Goal: Information Seeking & Learning: Learn about a topic

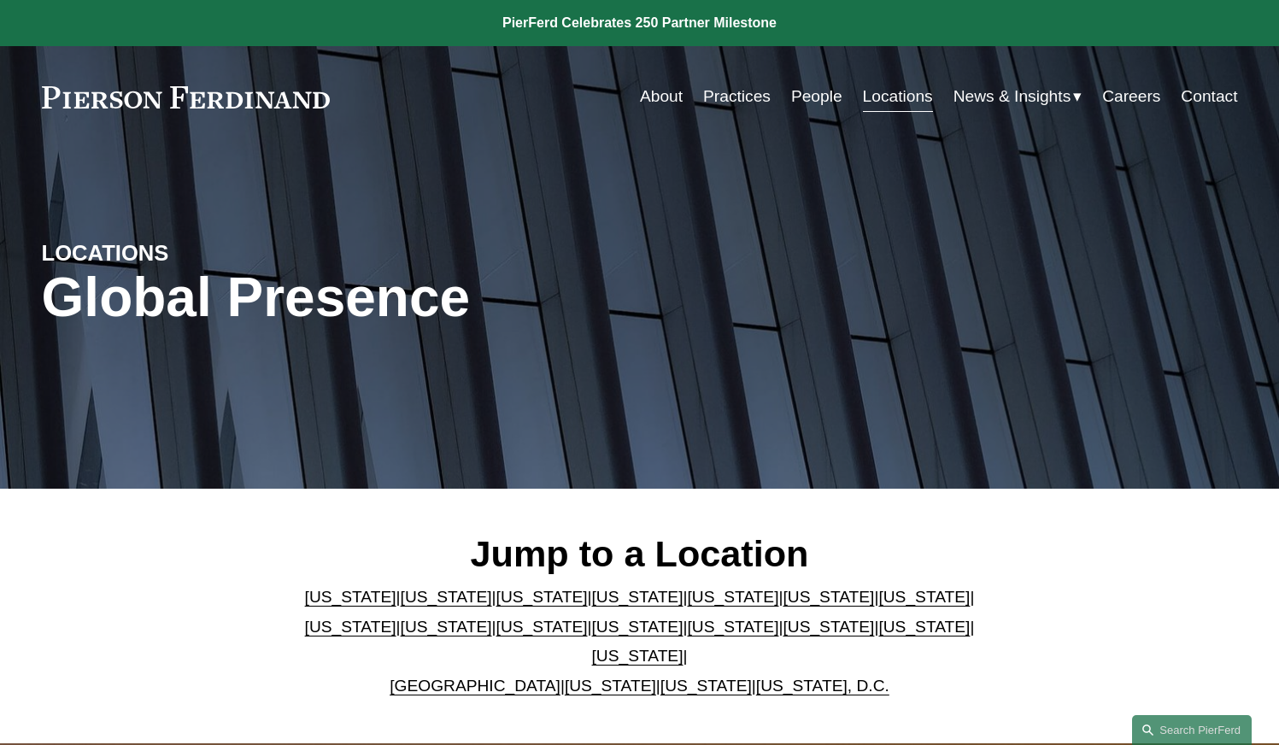
click at [1151, 99] on link "Careers" at bounding box center [1131, 96] width 58 height 32
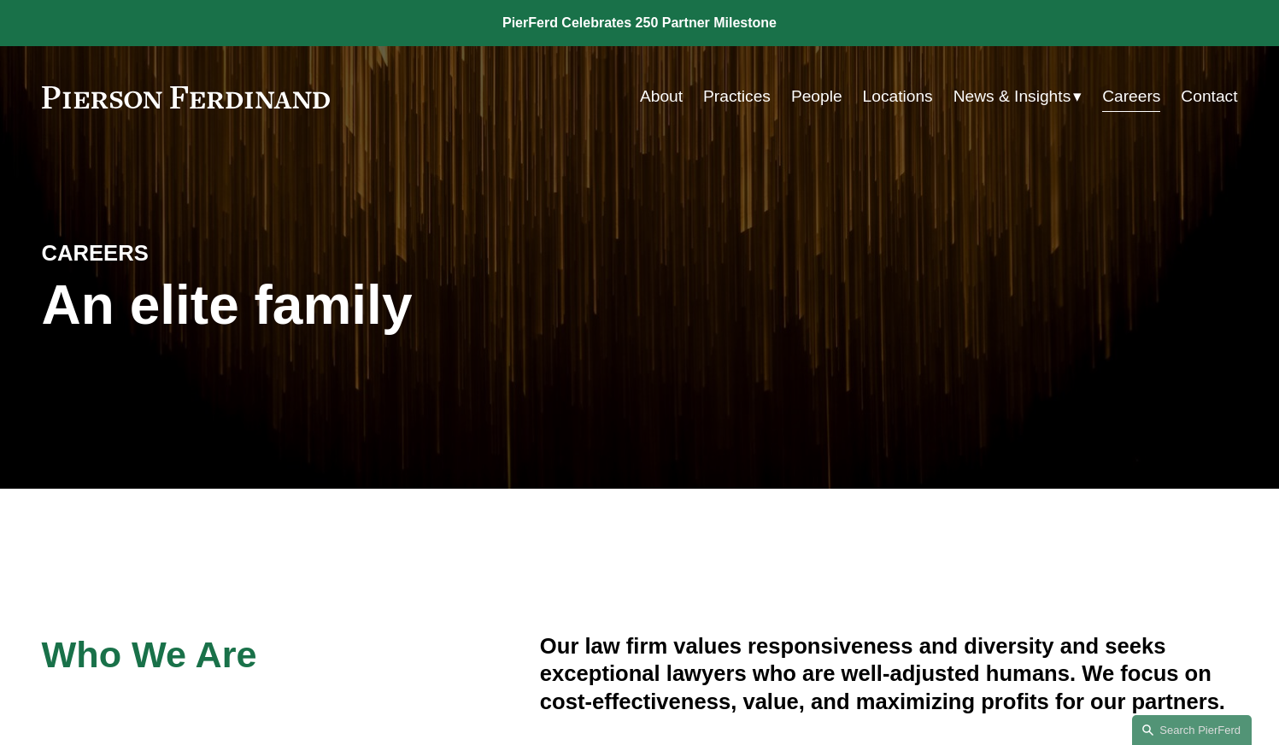
click at [887, 92] on link "Locations" at bounding box center [898, 96] width 70 height 32
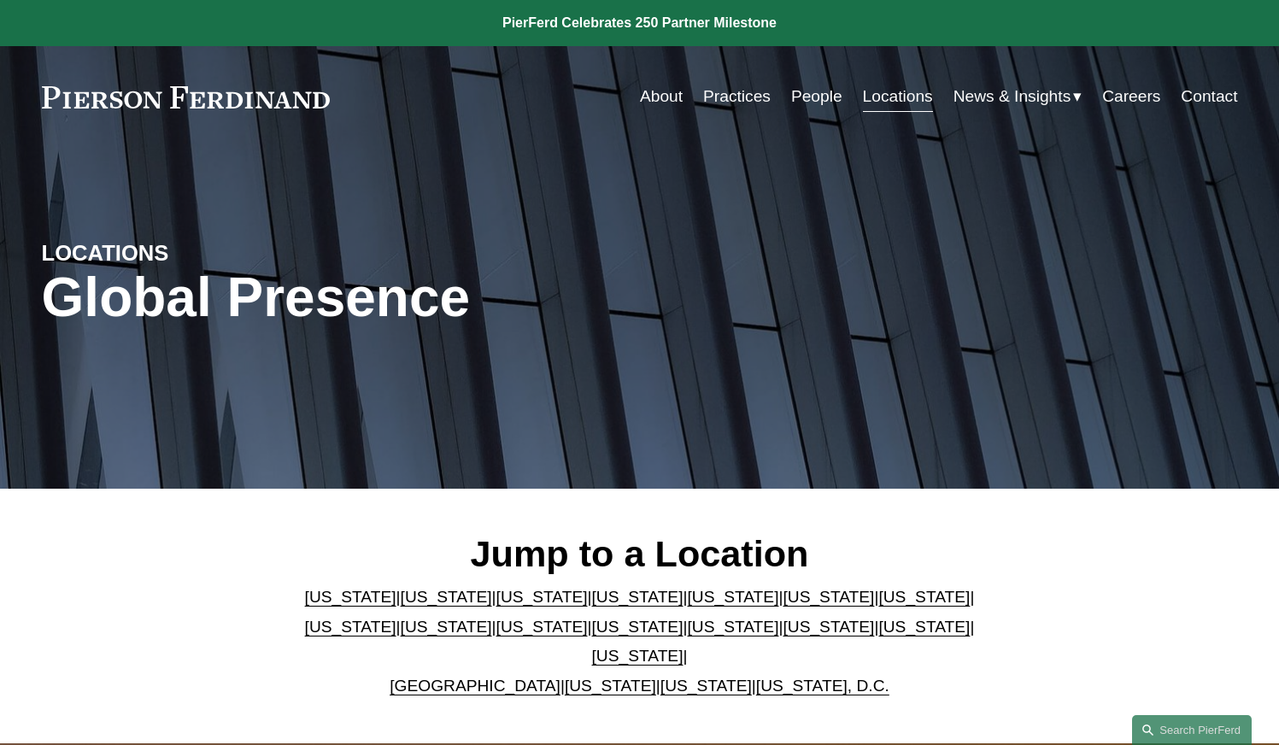
click at [0, 0] on span "News" at bounding box center [0, 0] width 0 height 0
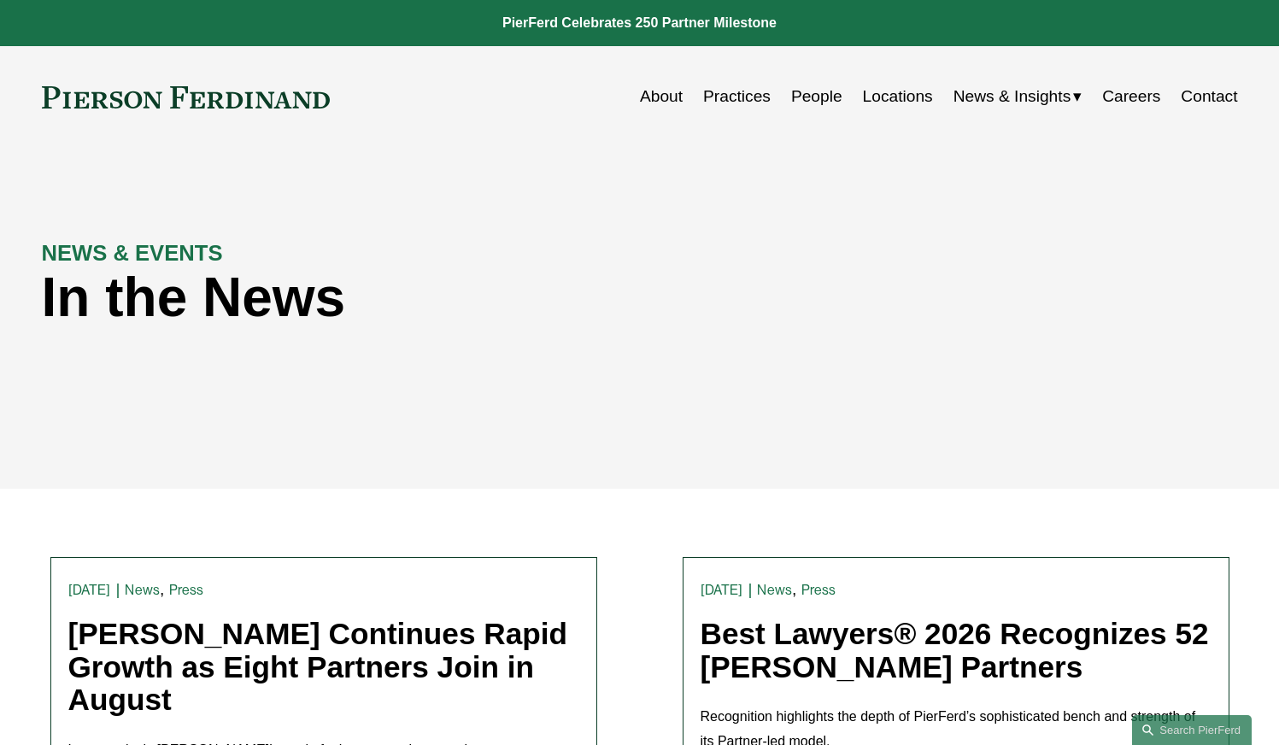
click at [0, 0] on span "Blogs" at bounding box center [0, 0] width 0 height 0
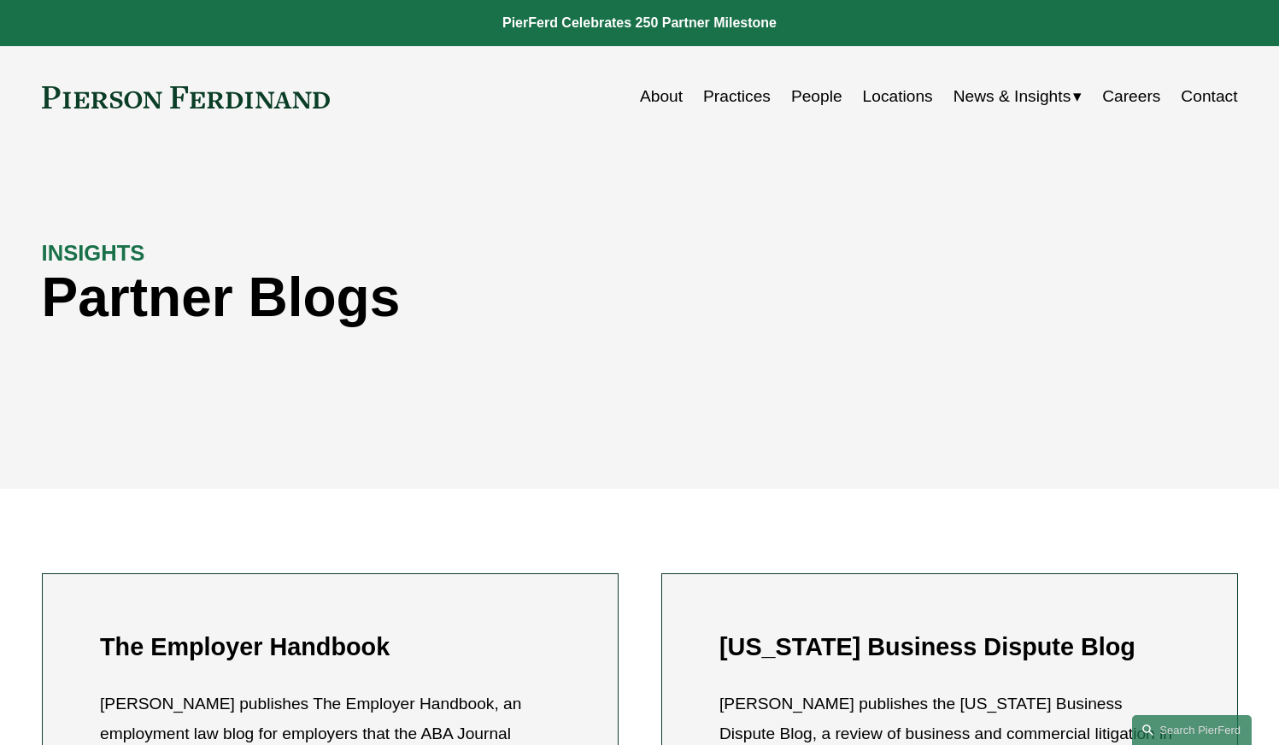
click at [735, 94] on link "Practices" at bounding box center [736, 96] width 67 height 32
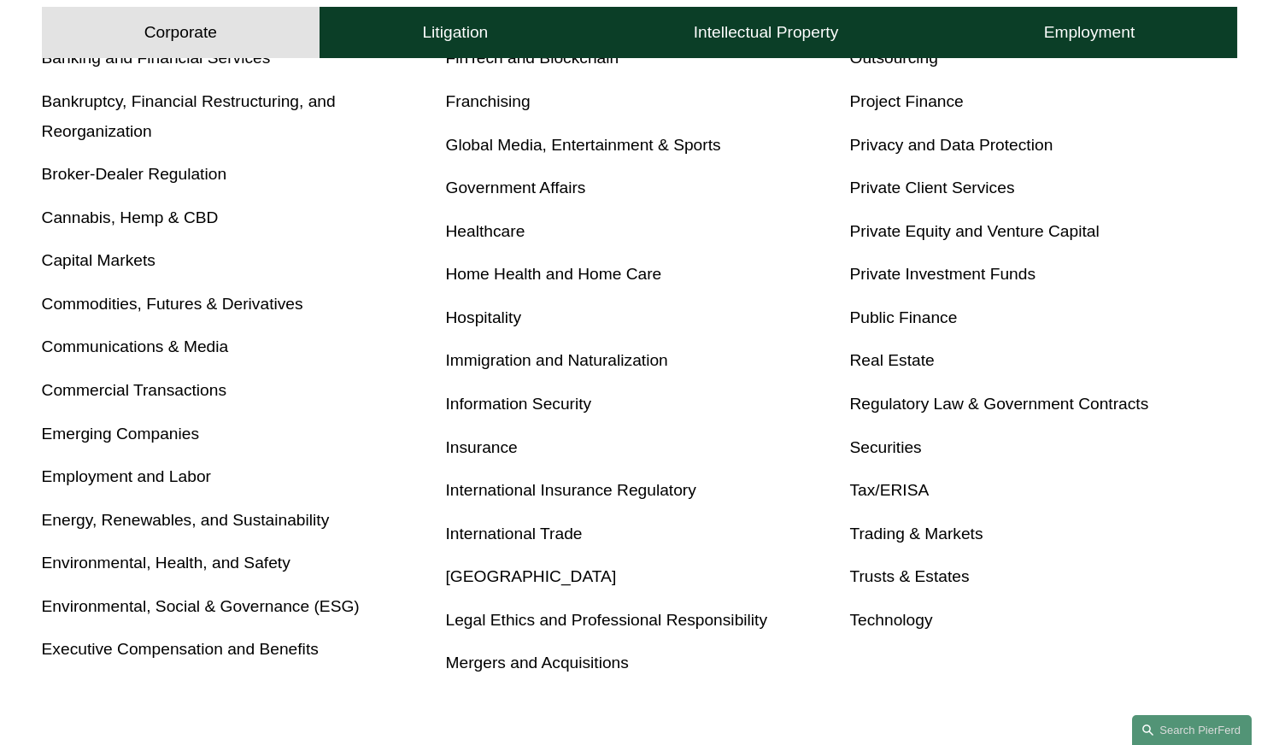
scroll to position [769, 0]
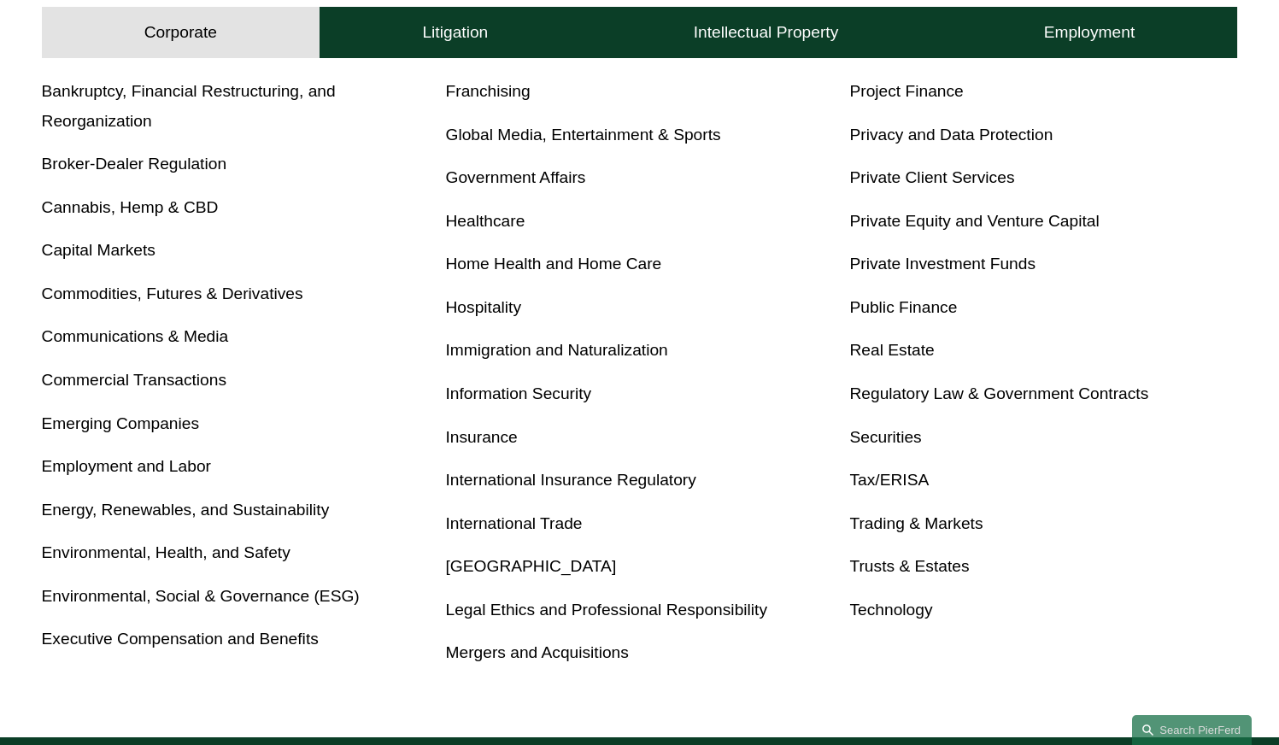
click at [903, 478] on link "Tax/ERISA" at bounding box center [888, 480] width 79 height 18
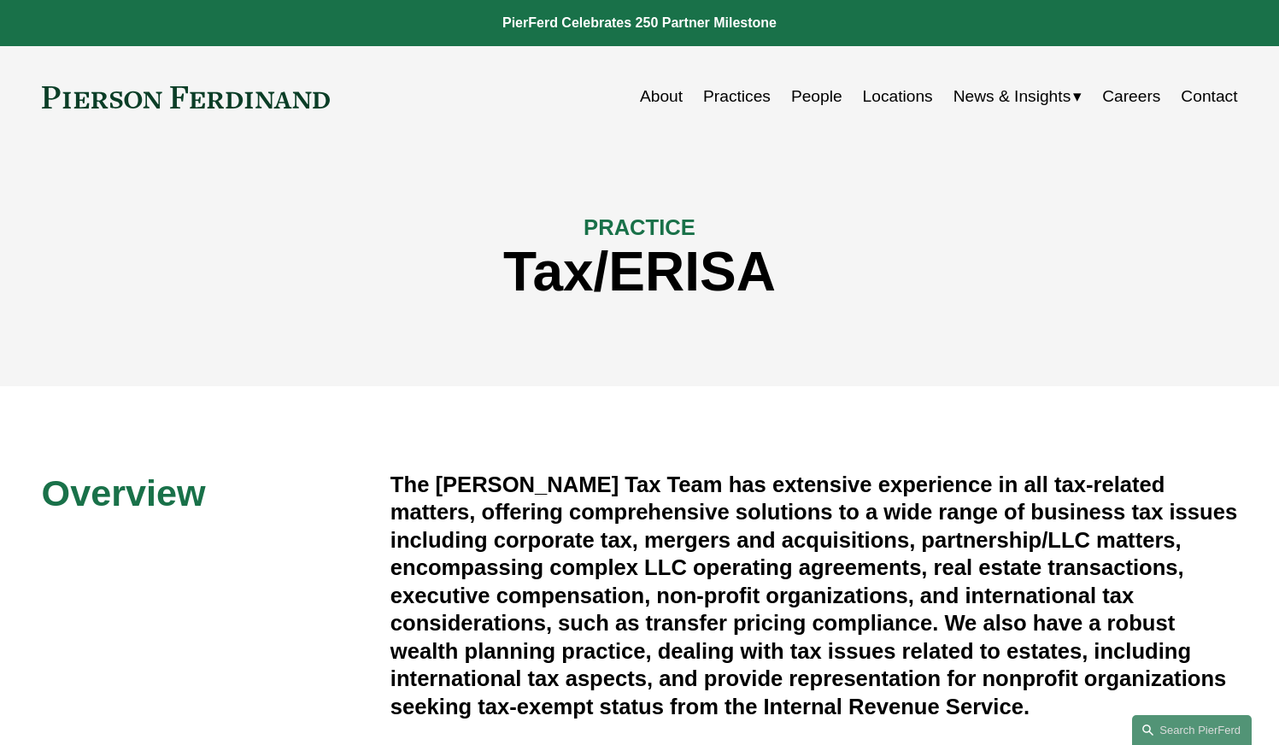
click at [719, 95] on link "Practices" at bounding box center [736, 96] width 67 height 32
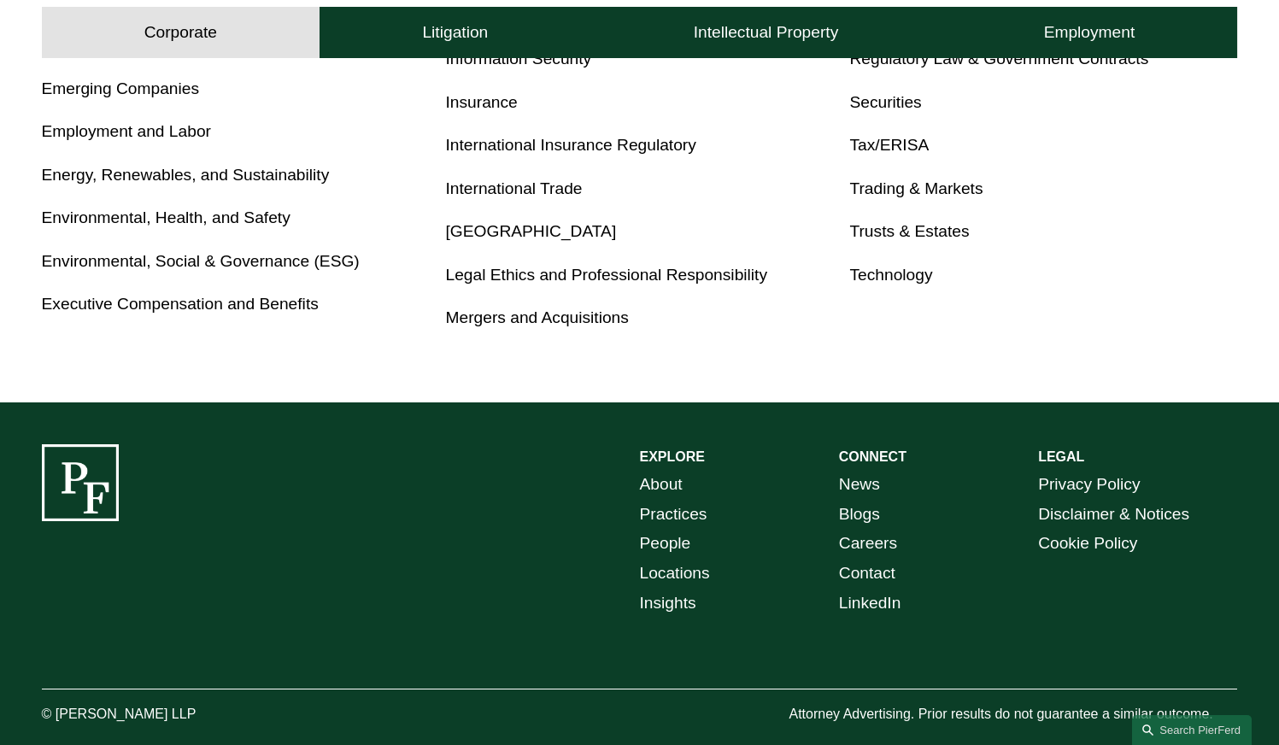
scroll to position [1110, 0]
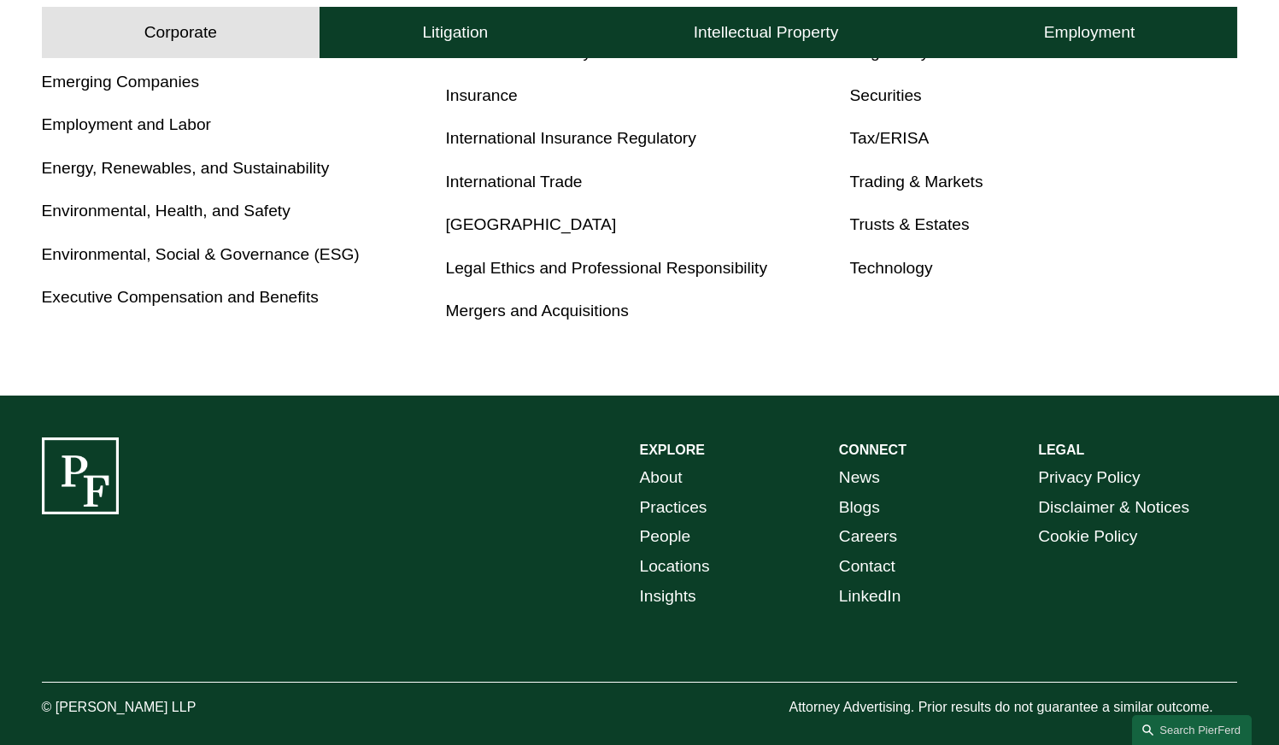
click at [675, 479] on link "About" at bounding box center [661, 478] width 43 height 30
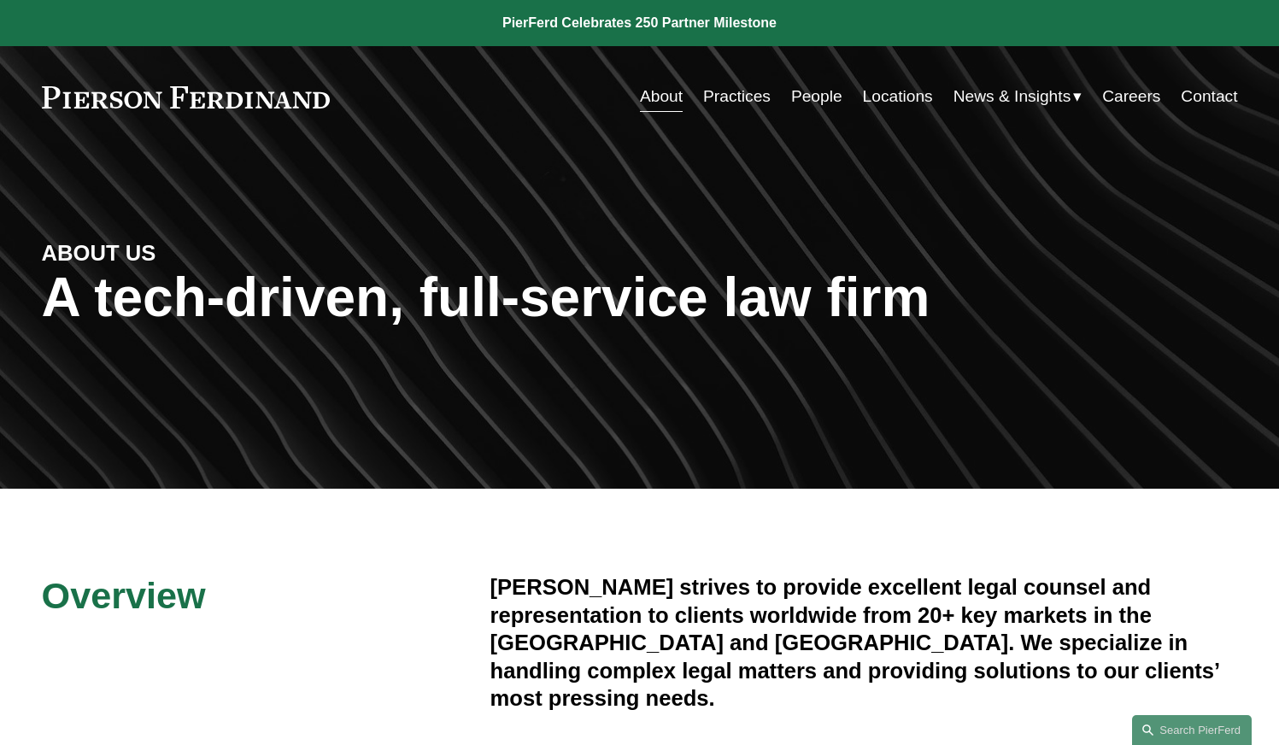
click at [746, 92] on link "Practices" at bounding box center [736, 96] width 67 height 32
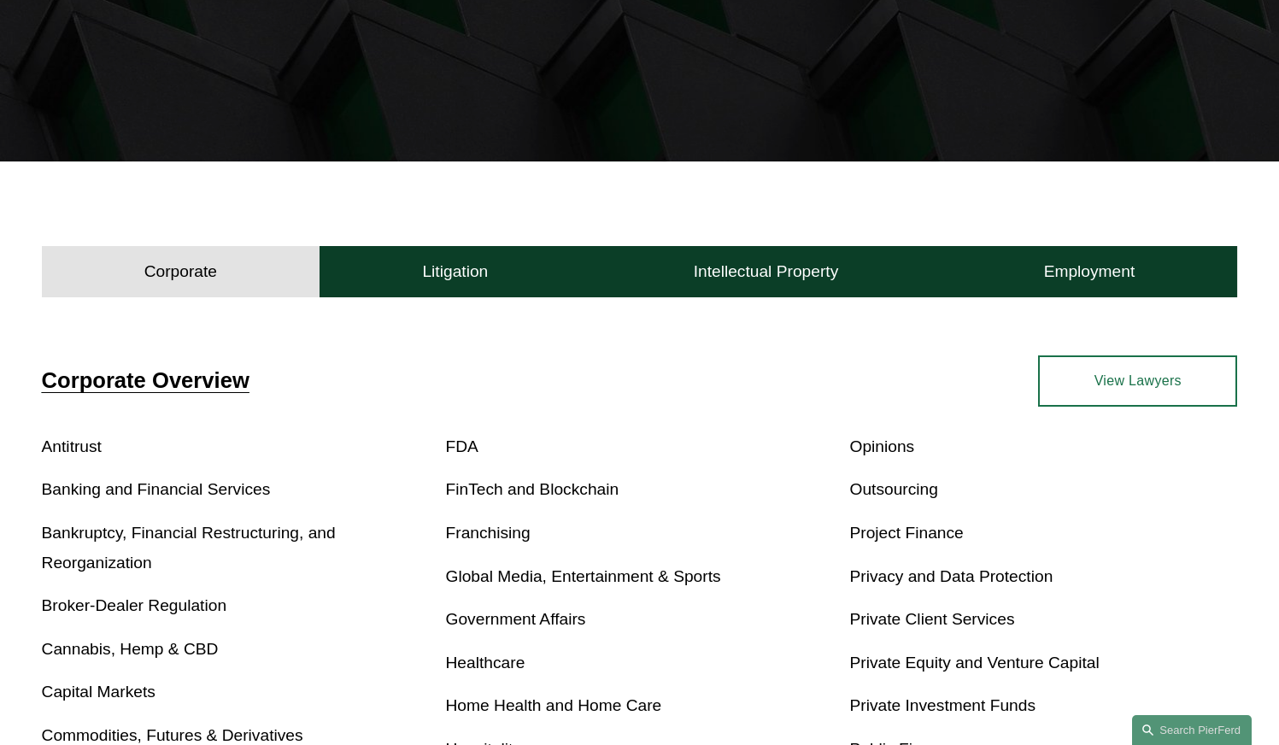
scroll to position [427, 0]
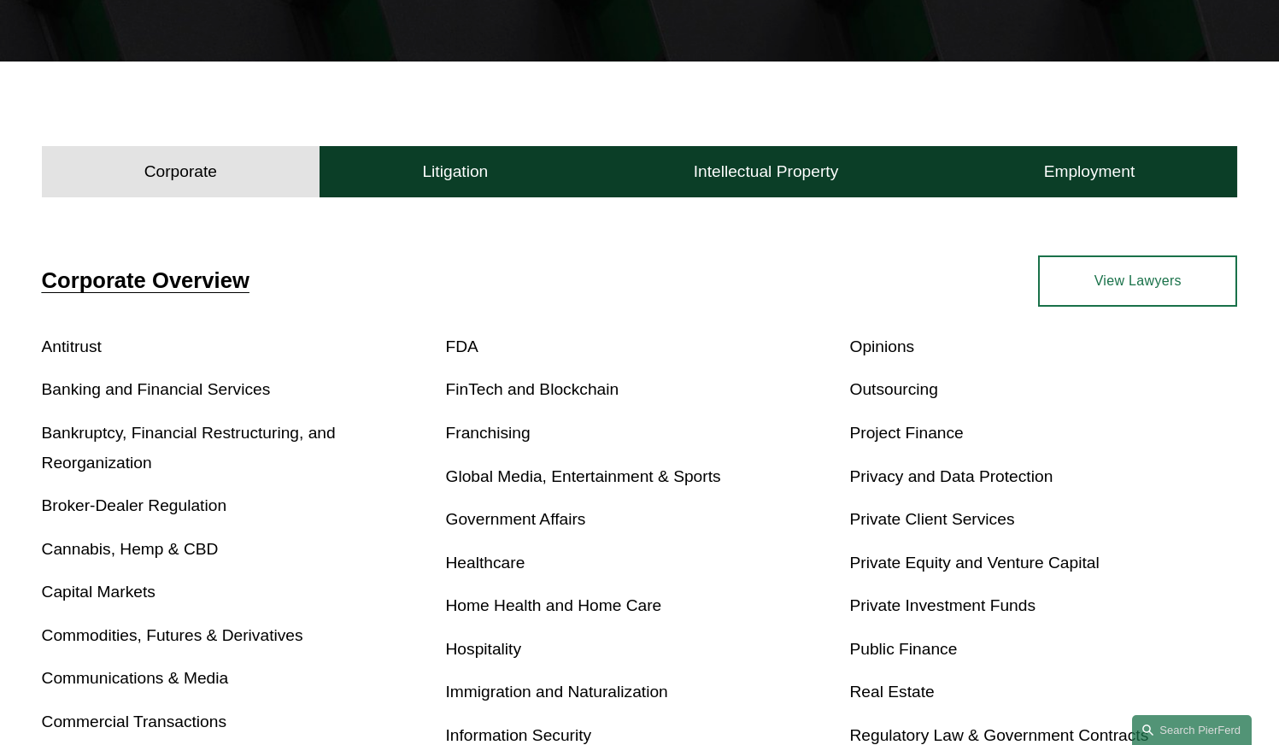
click at [1144, 291] on link "View Lawyers" at bounding box center [1137, 280] width 199 height 51
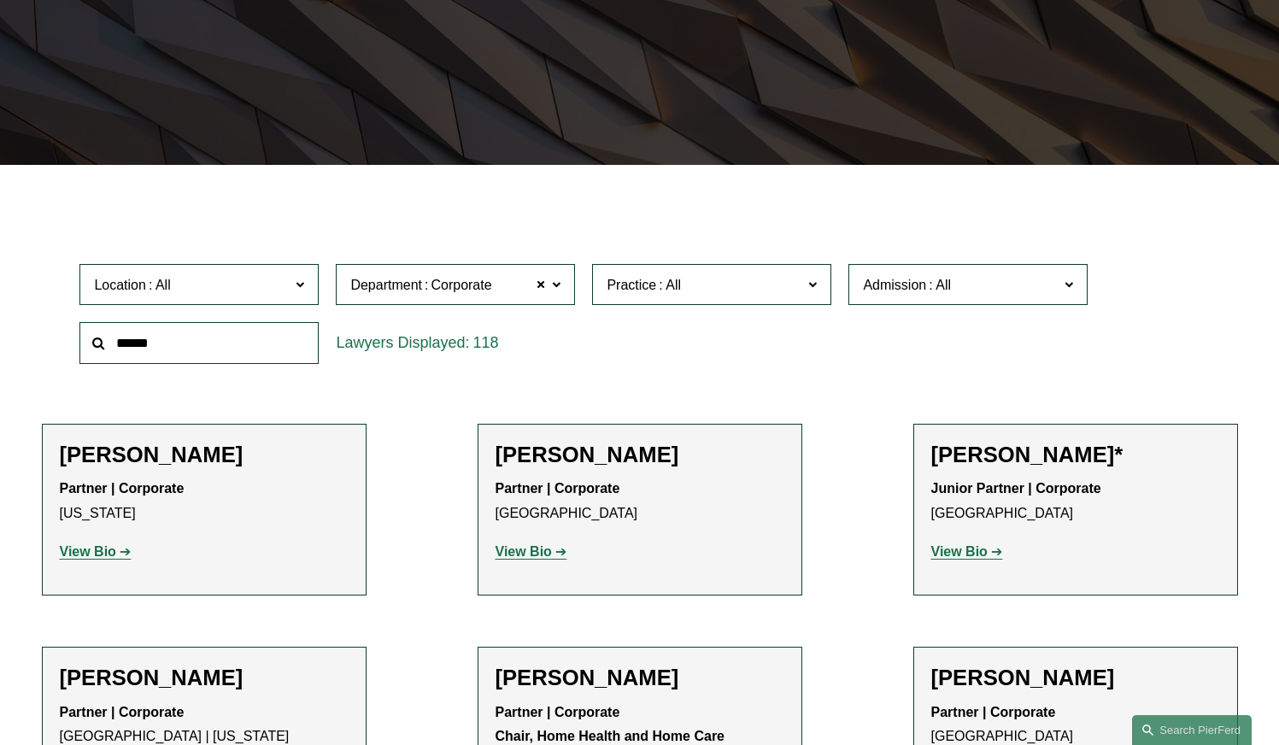
scroll to position [342, 0]
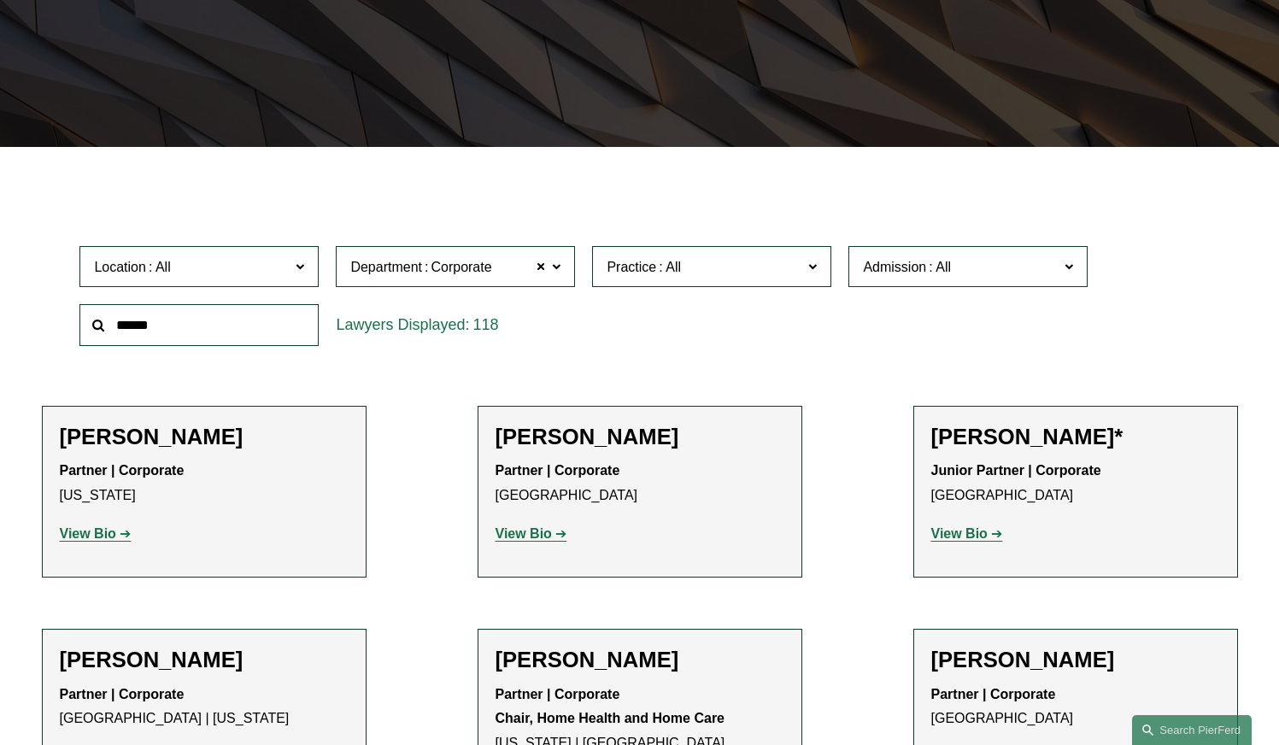
click at [555, 269] on span at bounding box center [556, 266] width 9 height 22
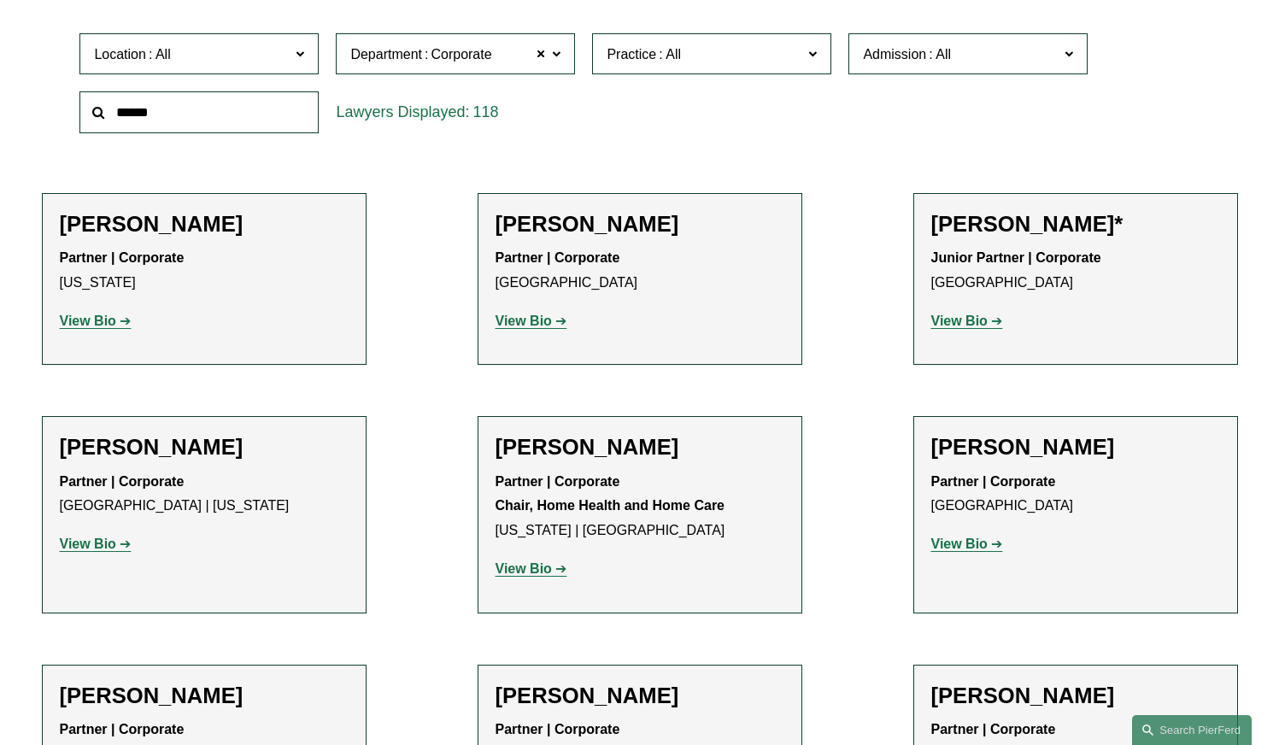
scroll to position [598, 0]
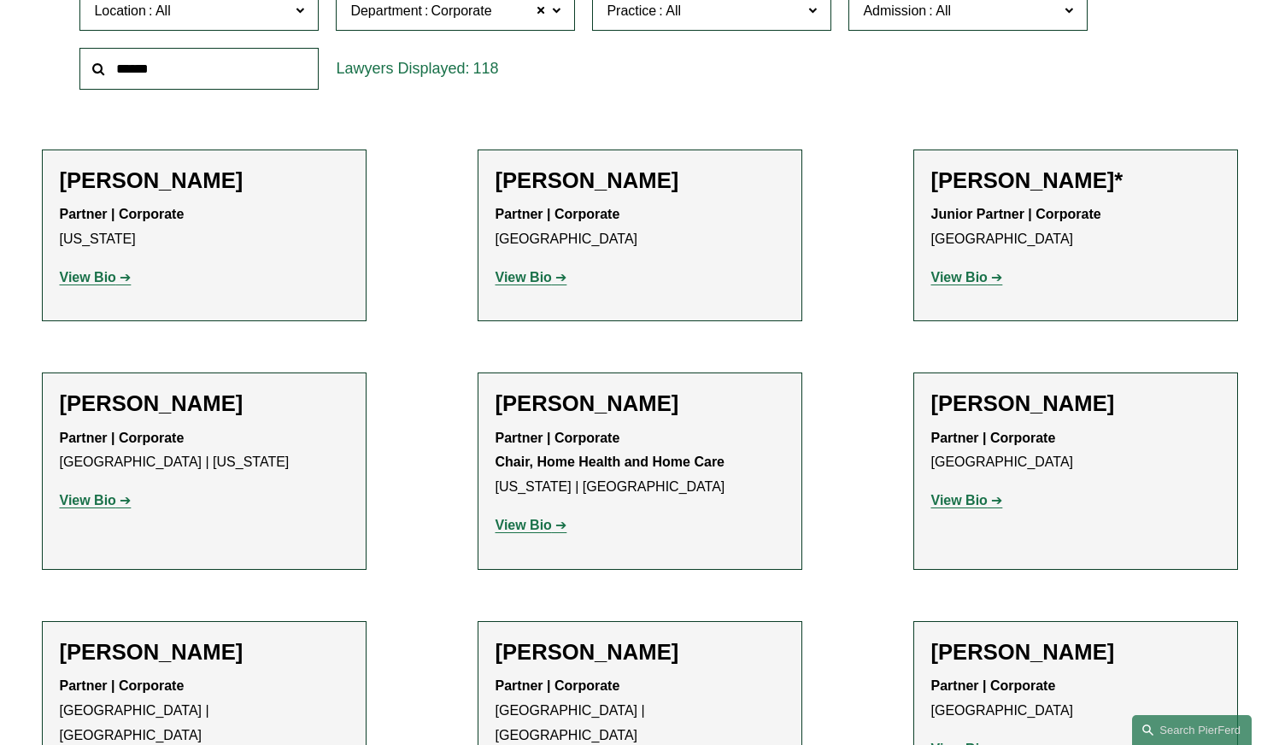
click at [0, 0] on link "Corporate" at bounding box center [0, 0] width 0 height 0
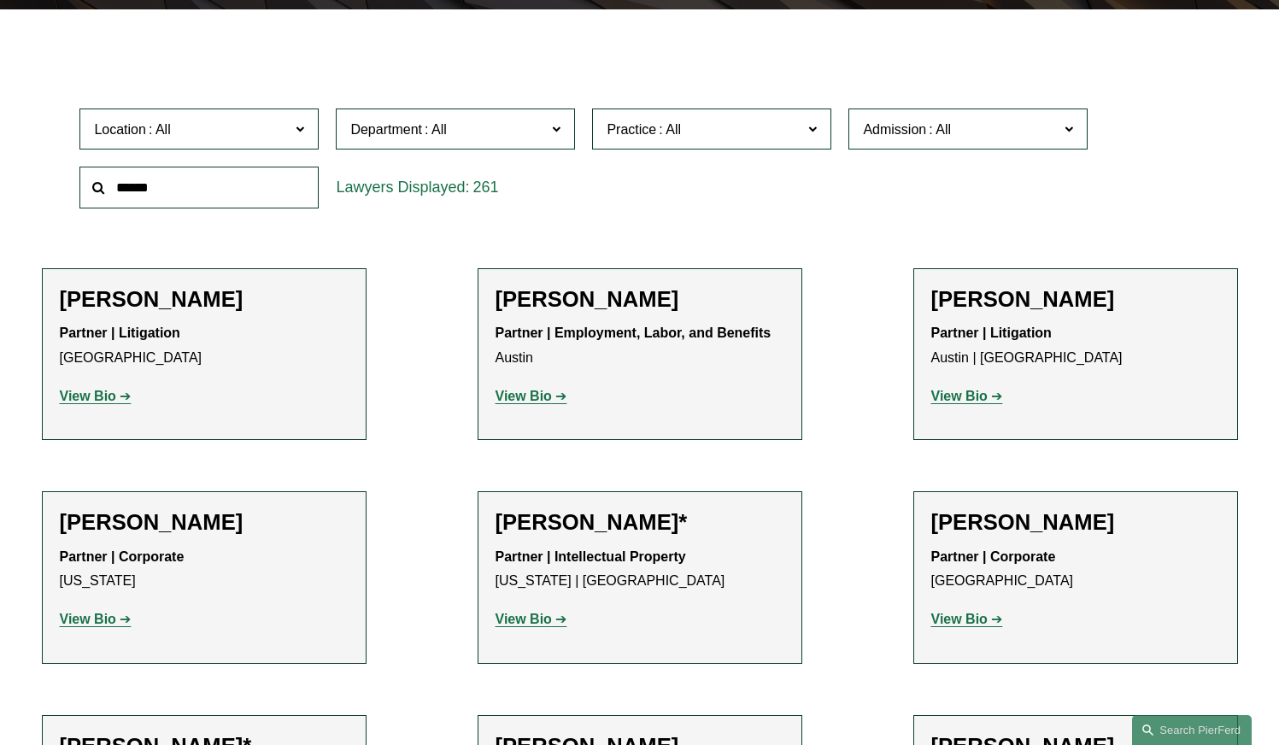
scroll to position [427, 0]
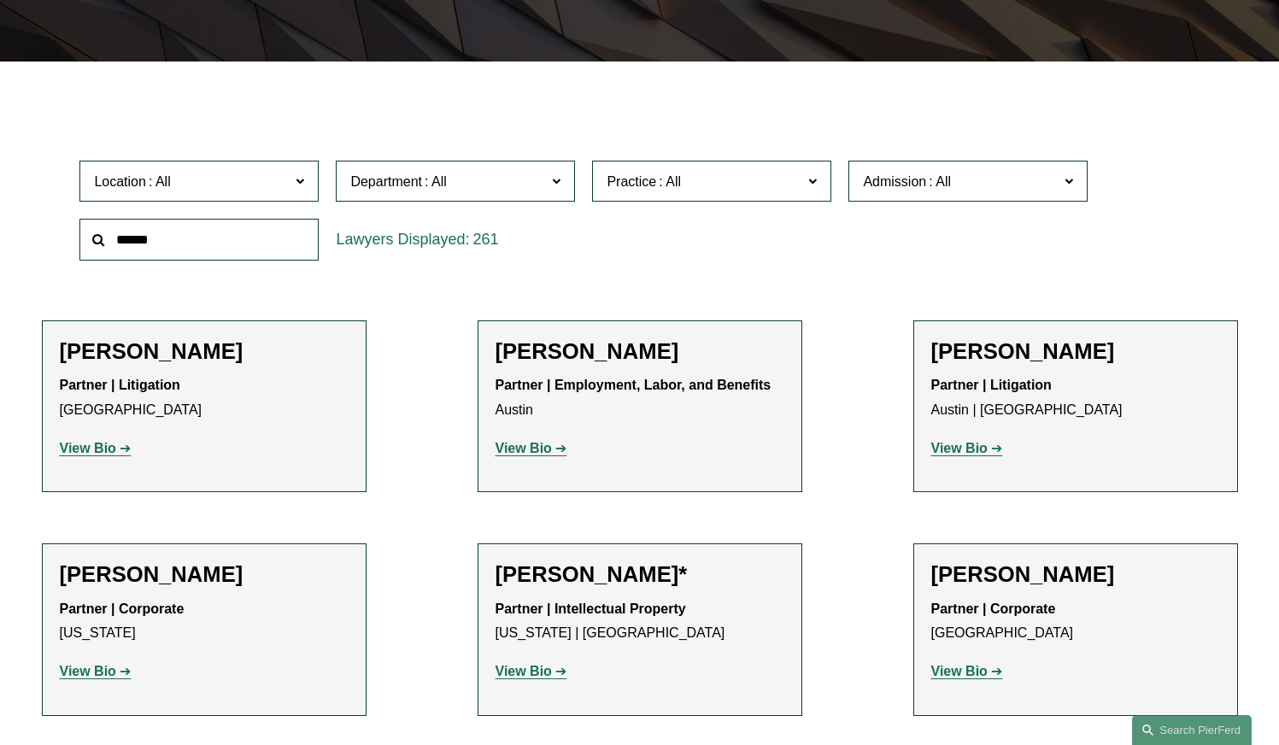
click at [812, 174] on span at bounding box center [812, 180] width 9 height 22
click at [0, 0] on link "Mergers and Acquisitions" at bounding box center [0, 0] width 0 height 0
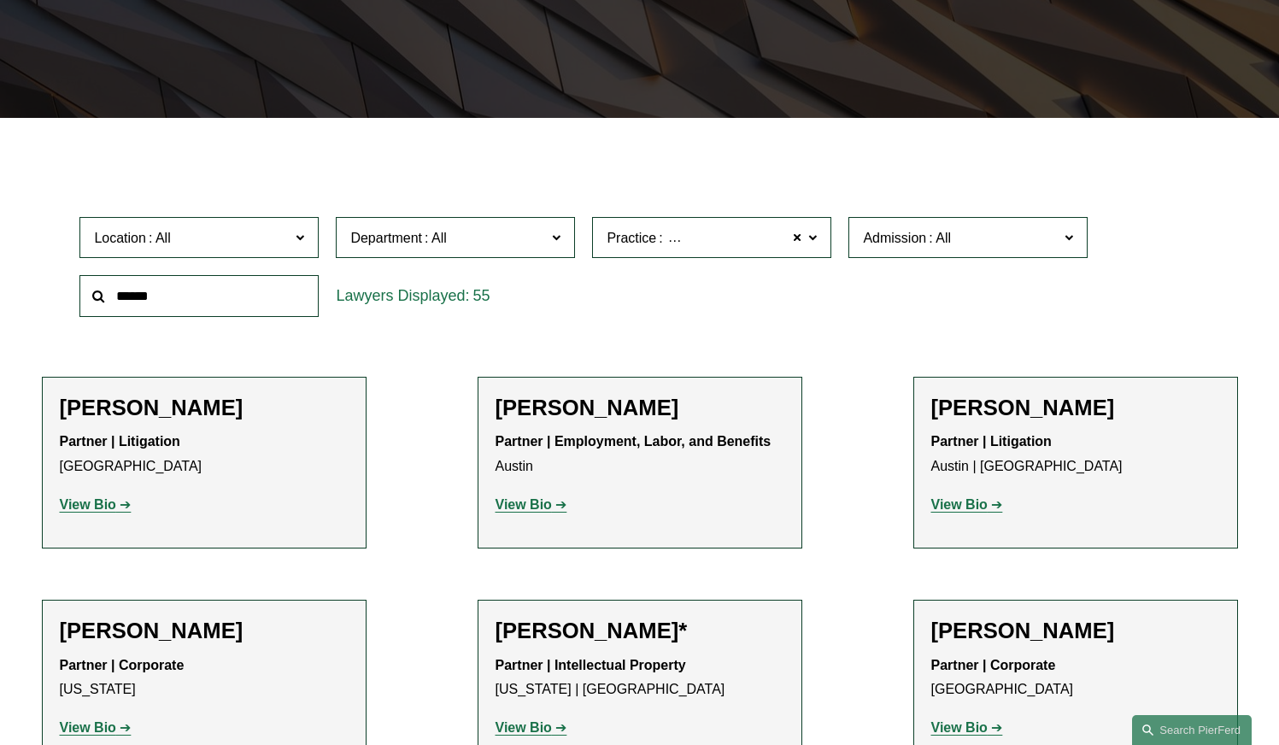
scroll to position [315, 0]
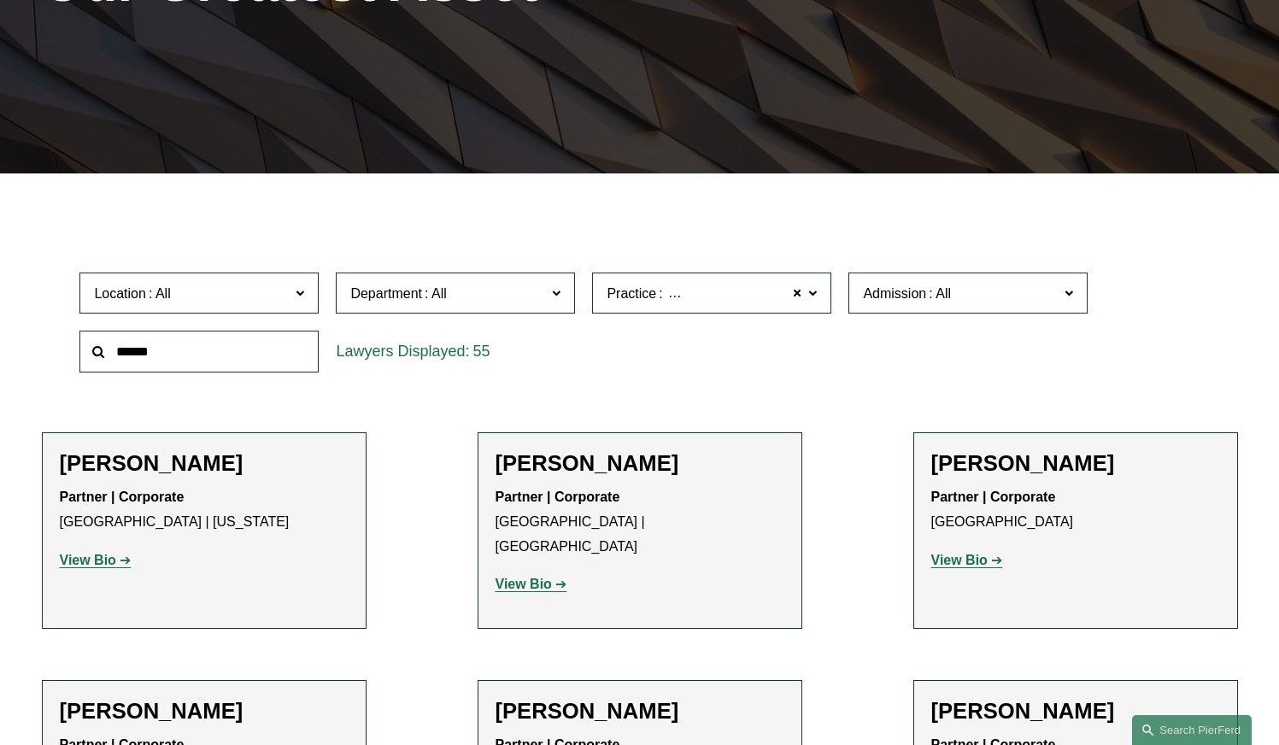
click at [689, 287] on span "Mergers and Acquisitions" at bounding box center [741, 294] width 153 height 22
click at [0, 0] on link "Mergers and Acquisitions" at bounding box center [0, 0] width 0 height 0
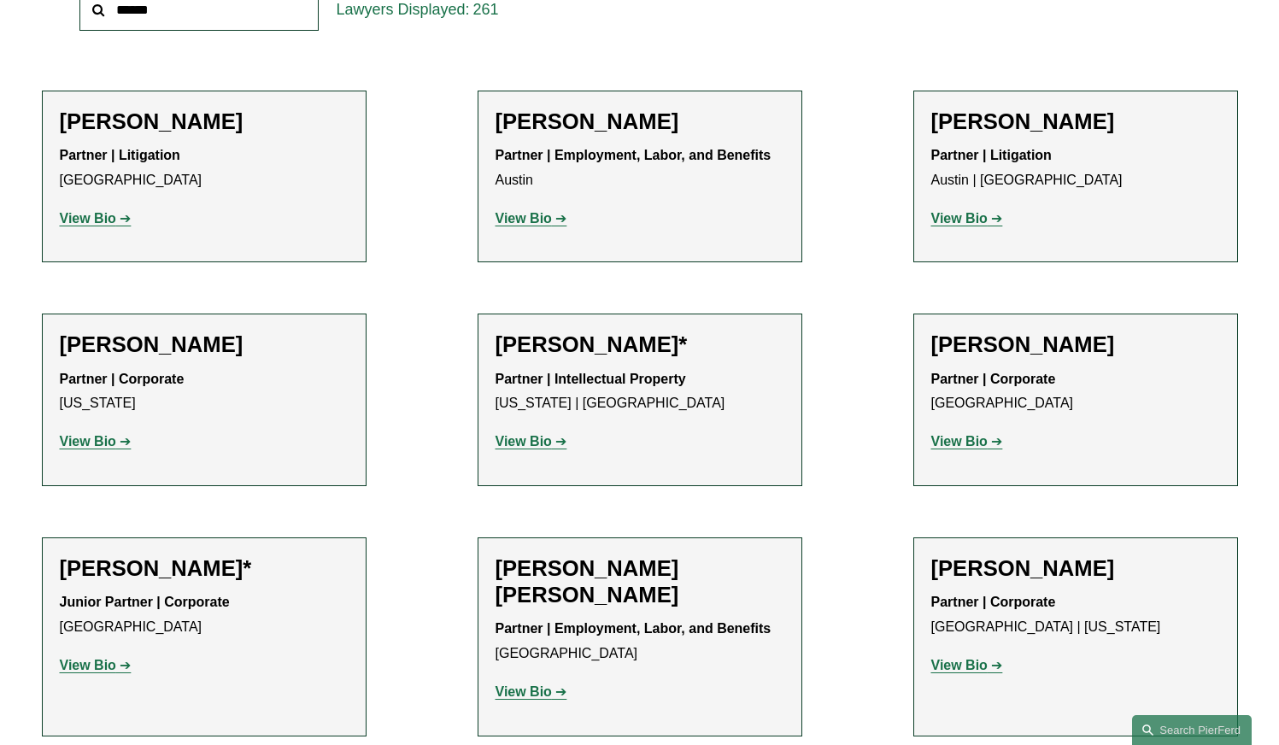
scroll to position [401, 0]
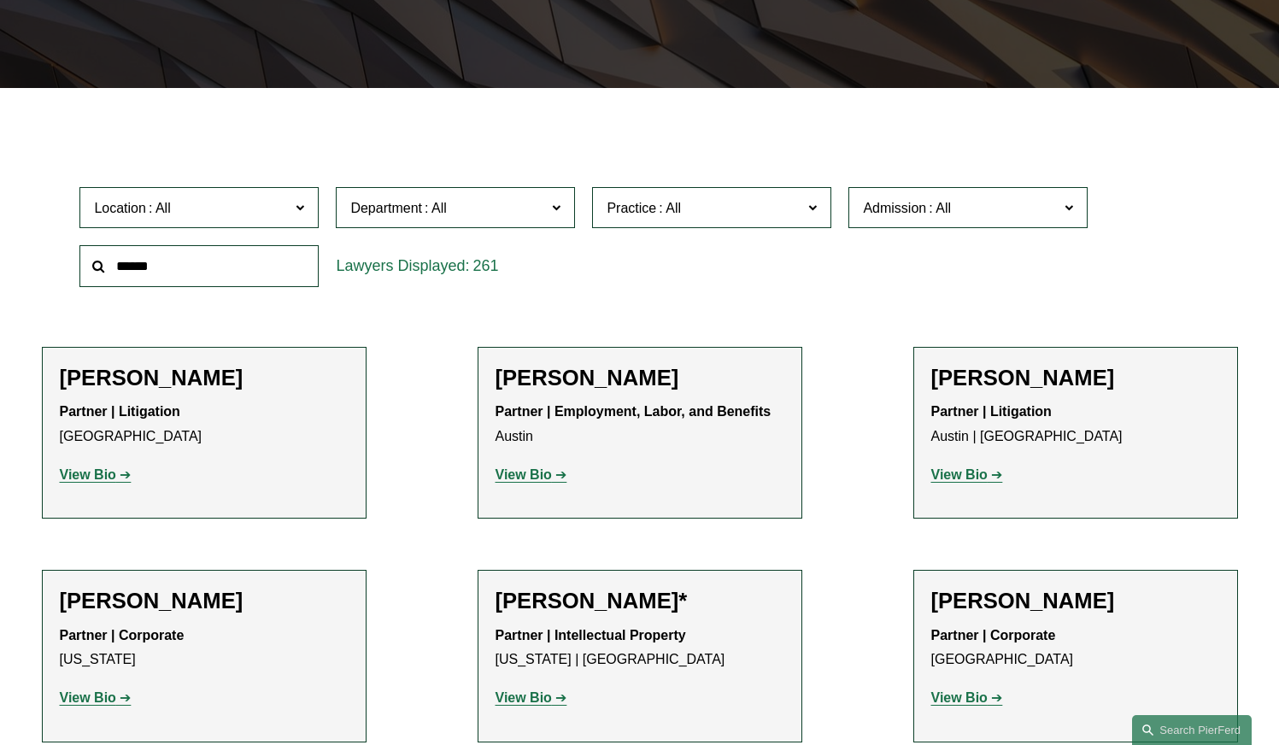
click at [802, 205] on span "Practice" at bounding box center [704, 207] width 196 height 23
click at [524, 215] on span "Department" at bounding box center [448, 207] width 196 height 23
click at [0, 0] on link "Corporate" at bounding box center [0, 0] width 0 height 0
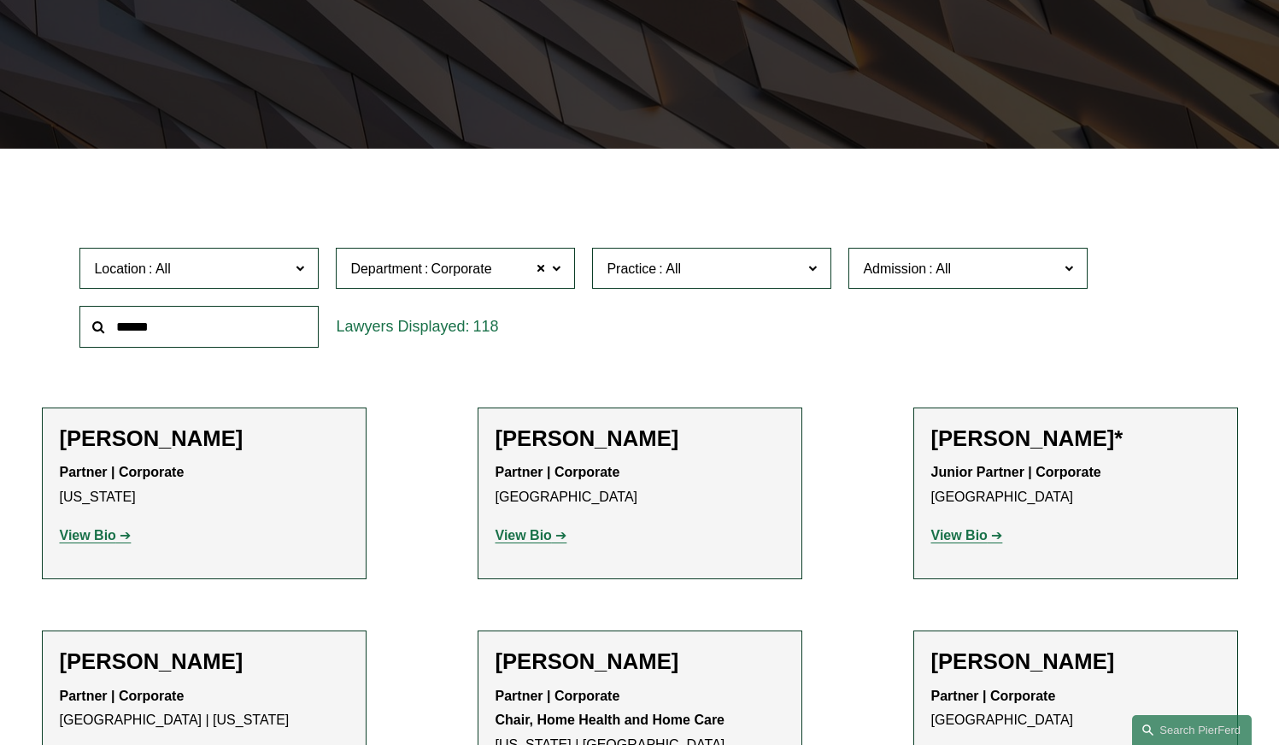
scroll to position [342, 0]
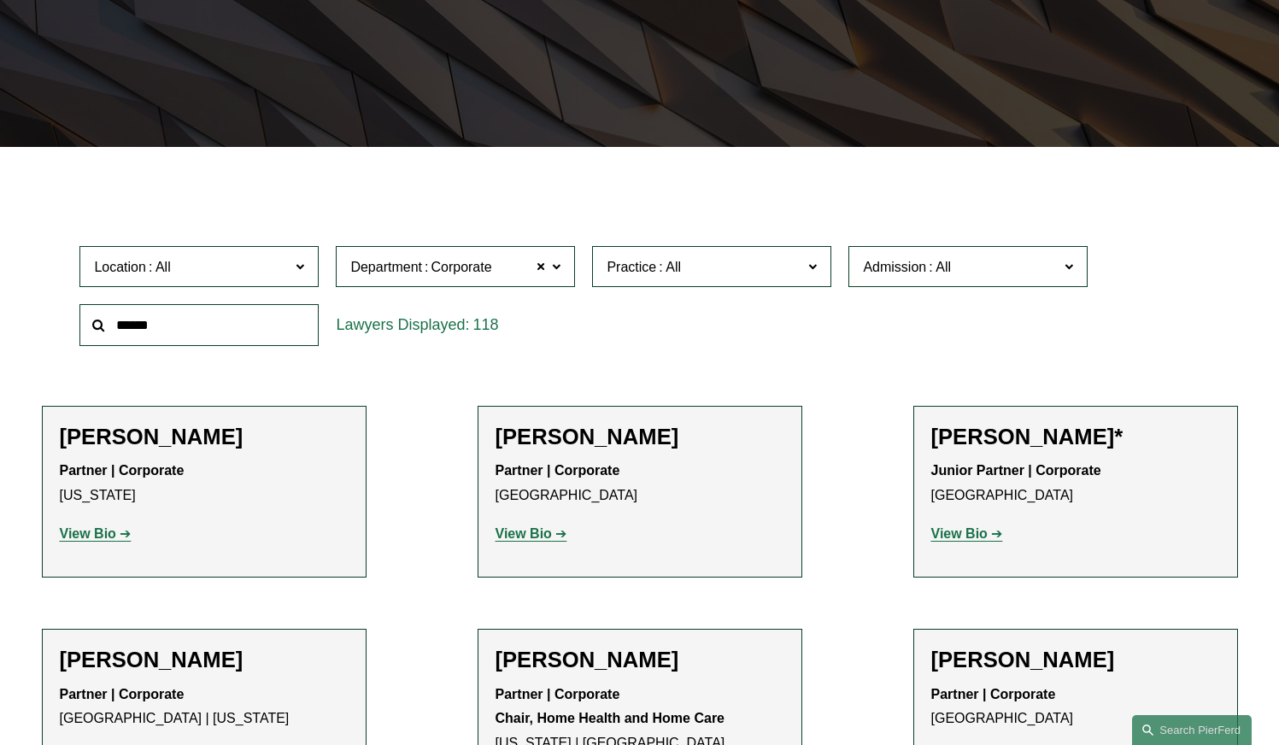
click at [252, 276] on span "Location" at bounding box center [192, 266] width 196 height 23
click at [0, 0] on link "Washington, D.C." at bounding box center [0, 0] width 0 height 0
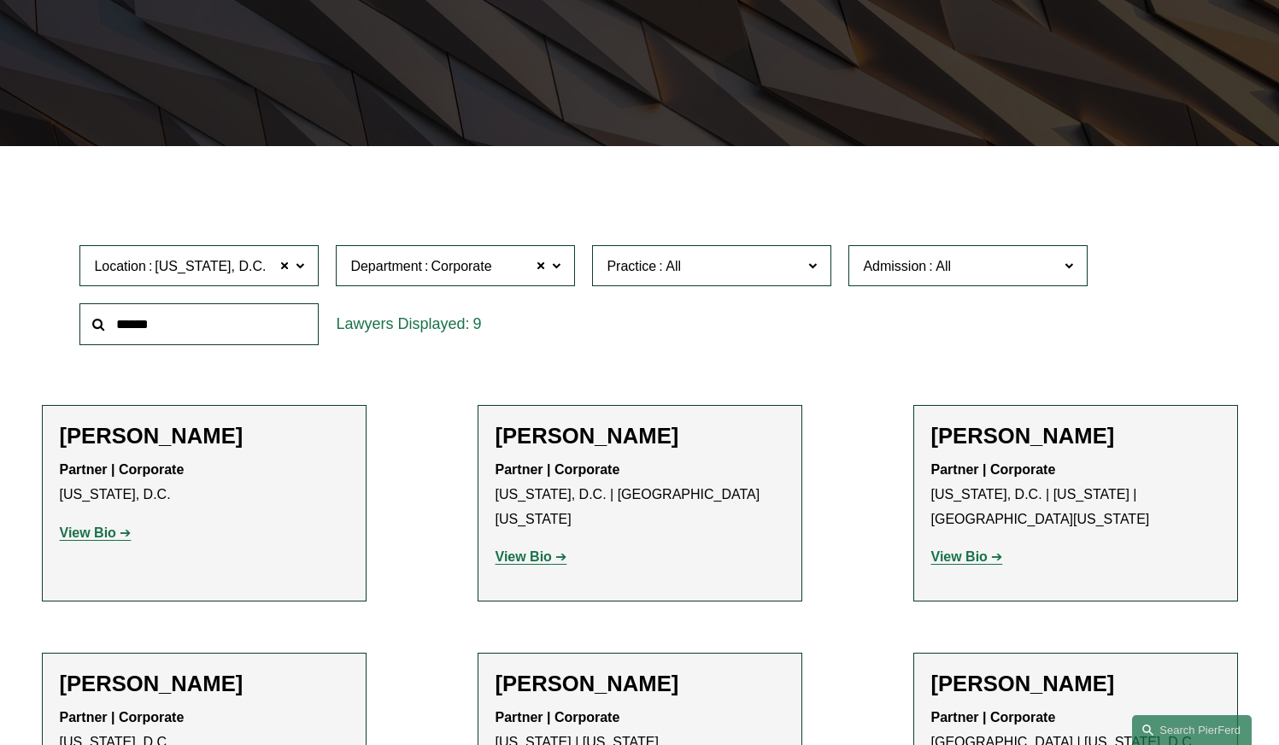
scroll to position [342, 0]
click at [257, 272] on span "Washington, D.C." at bounding box center [210, 267] width 111 height 22
click at [0, 0] on link "Palo Alto" at bounding box center [0, 0] width 0 height 0
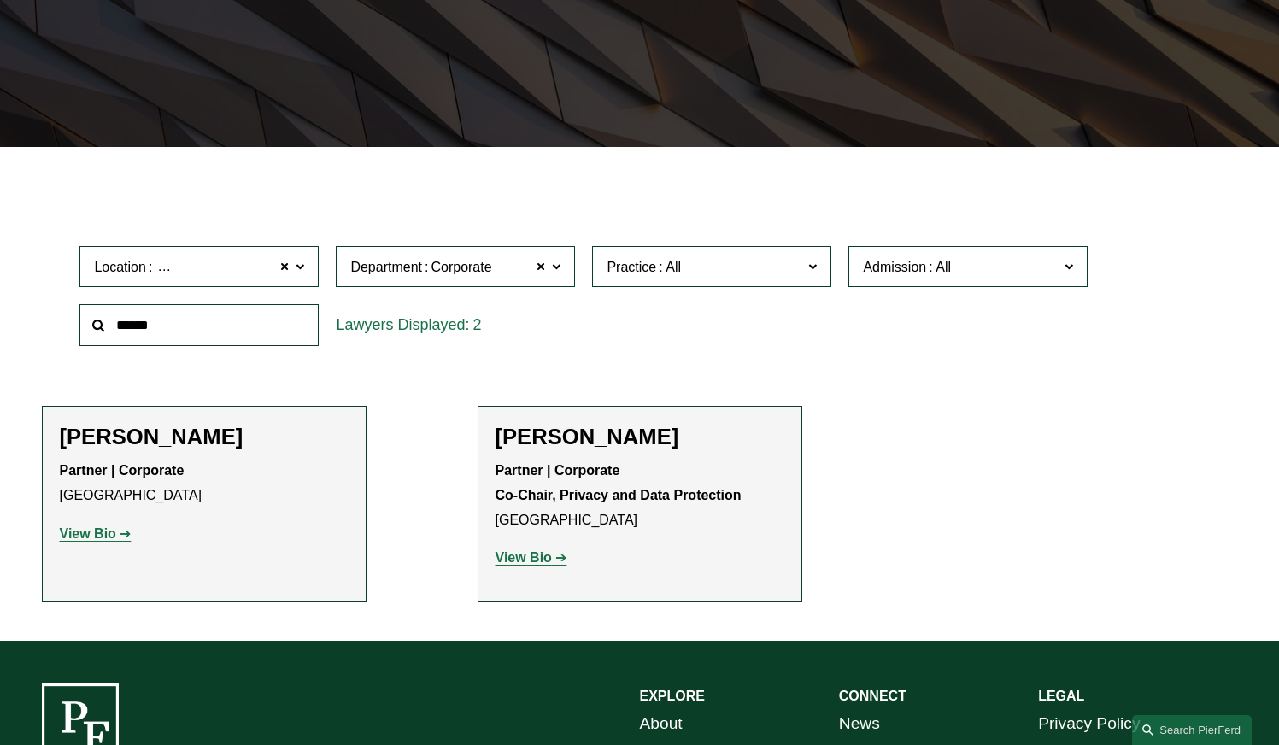
click at [109, 536] on strong "View Bio" at bounding box center [88, 533] width 56 height 15
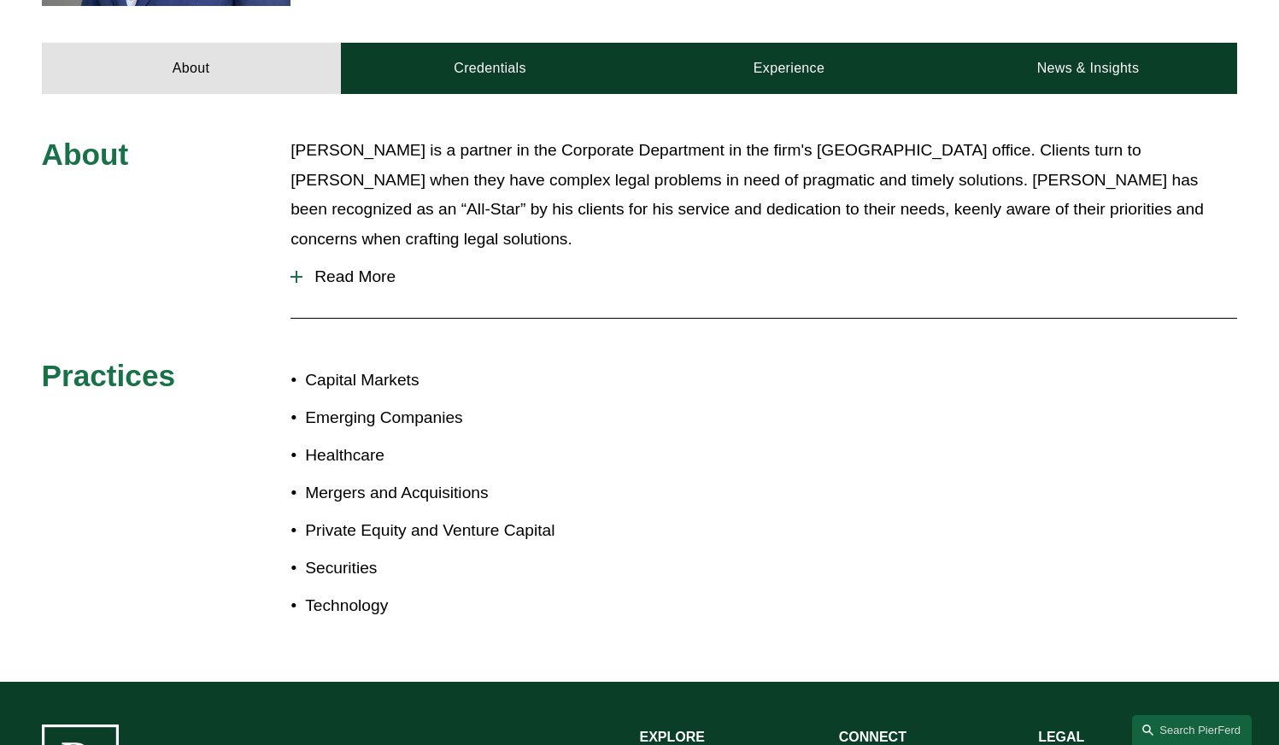
scroll to position [769, 0]
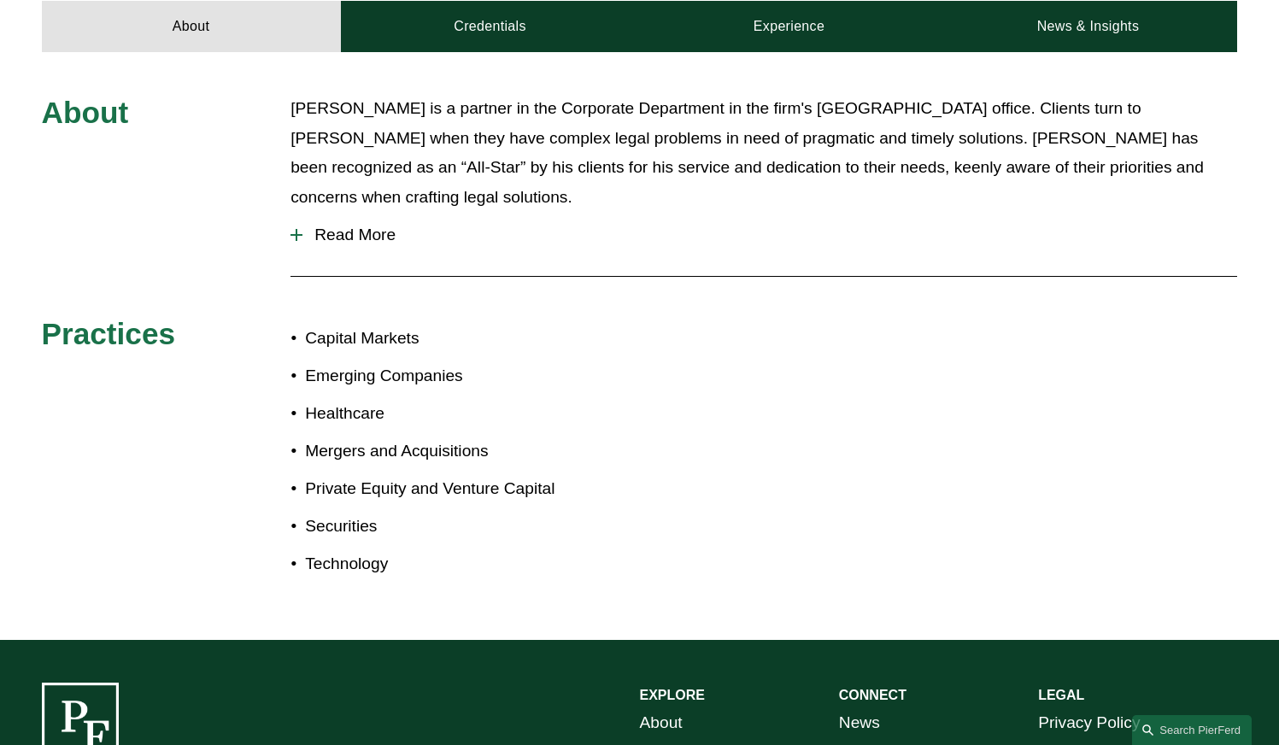
click at [352, 226] on span "Read More" at bounding box center [769, 235] width 935 height 19
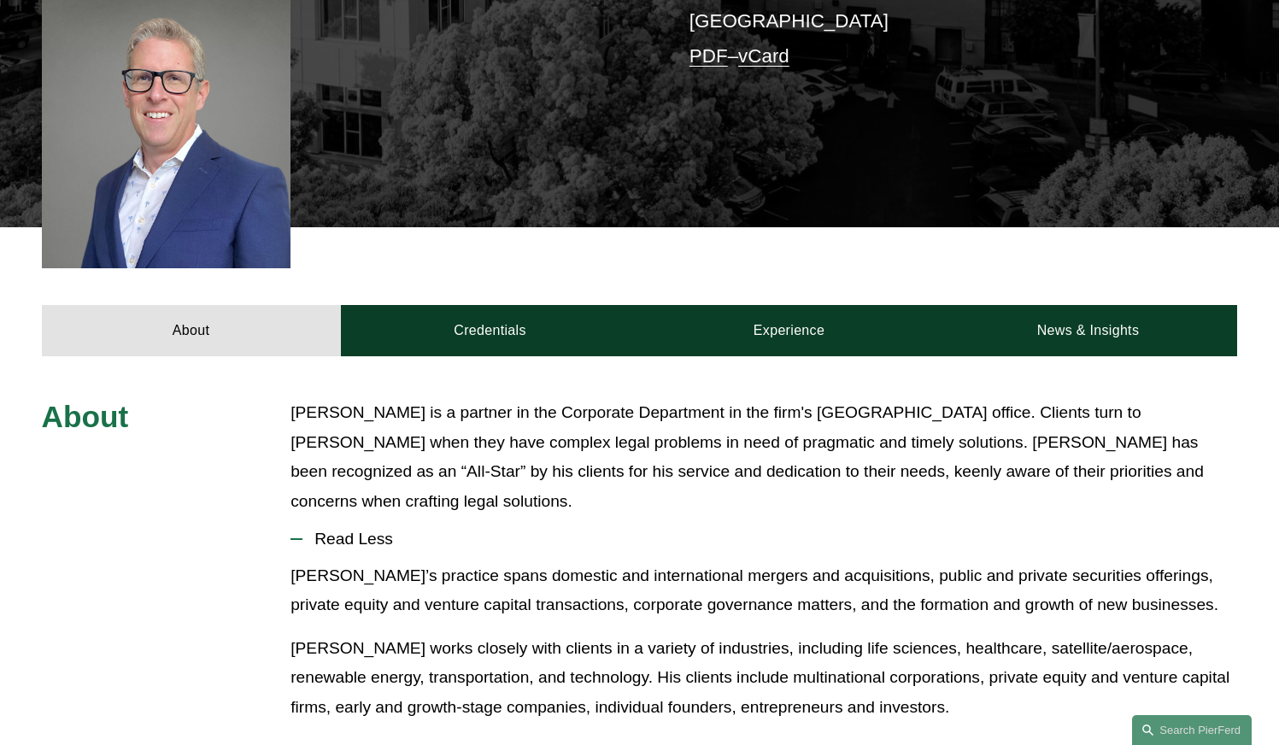
scroll to position [256, 0]
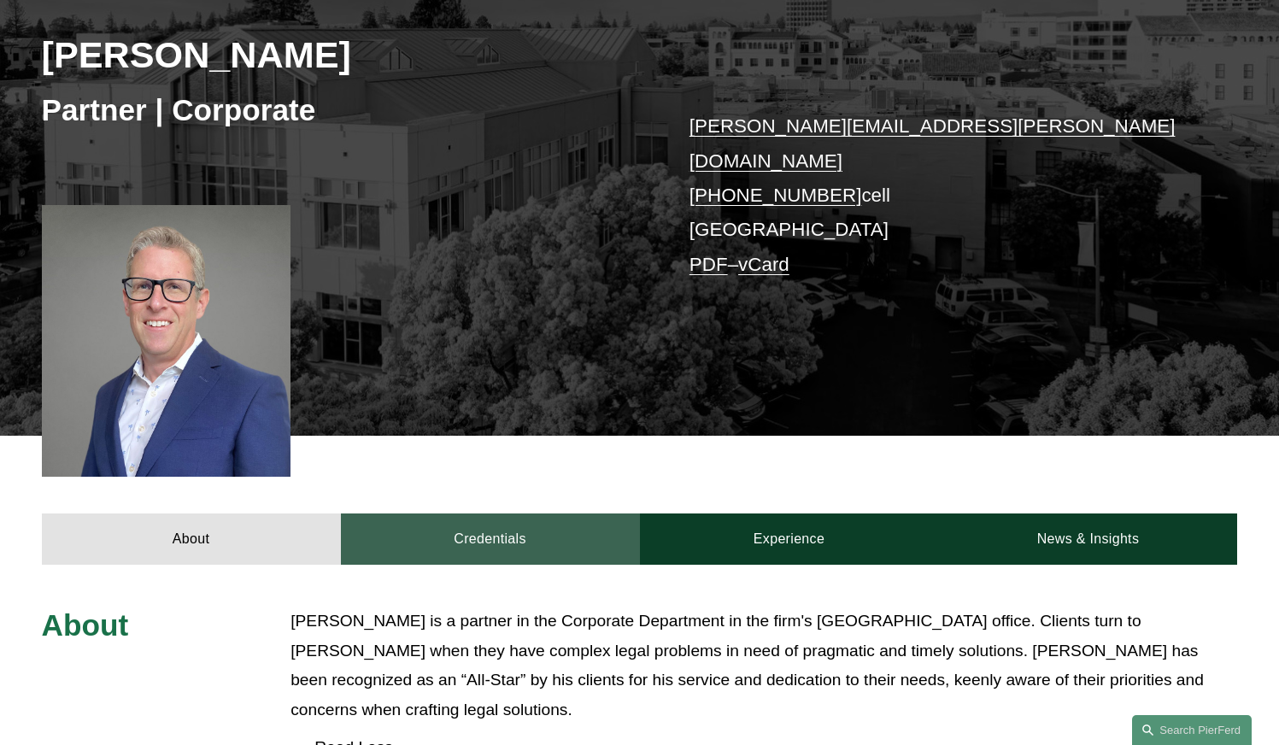
click at [506, 521] on link "Credentials" at bounding box center [490, 538] width 299 height 51
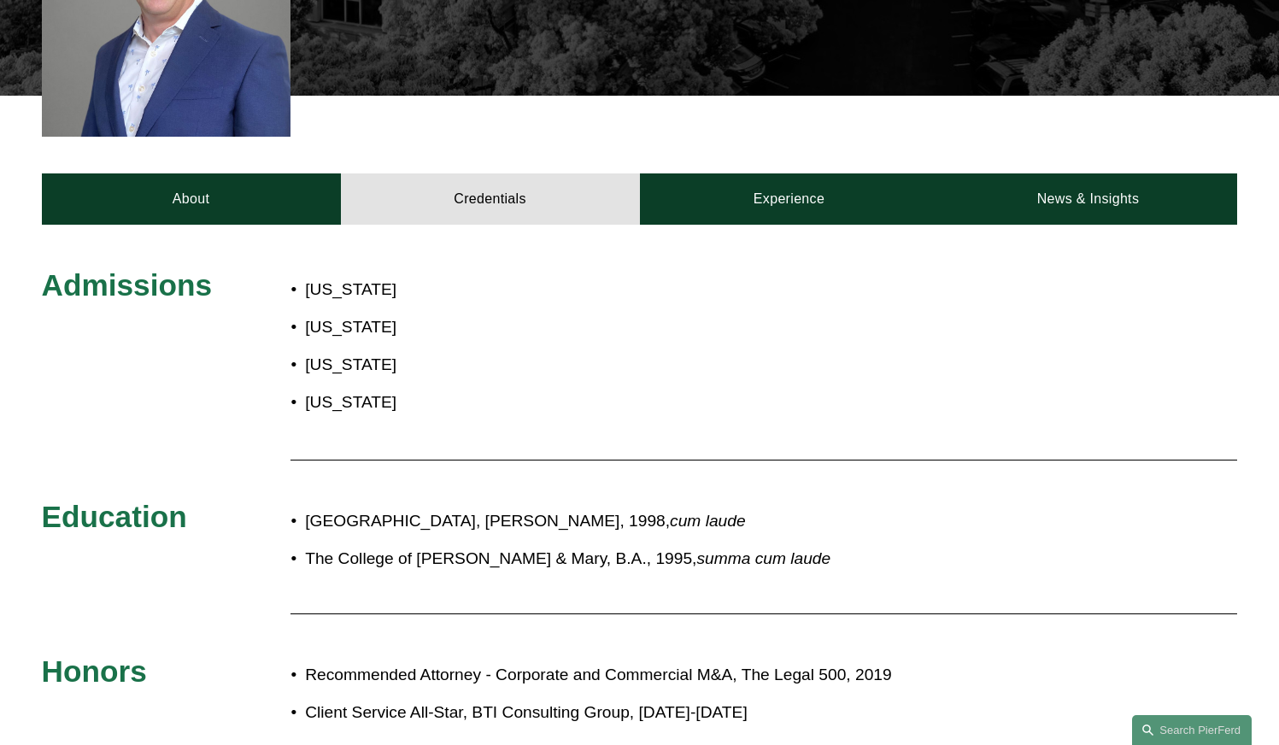
scroll to position [598, 0]
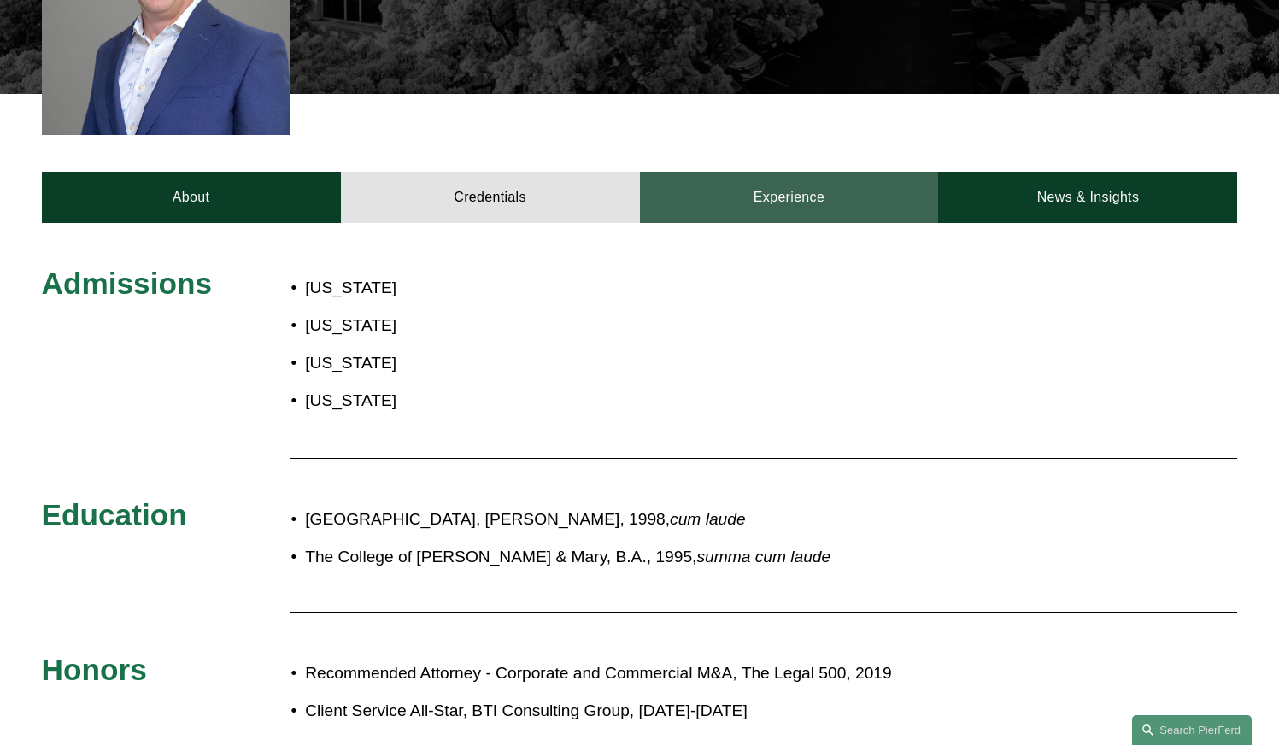
click at [766, 172] on link "Experience" at bounding box center [789, 197] width 299 height 51
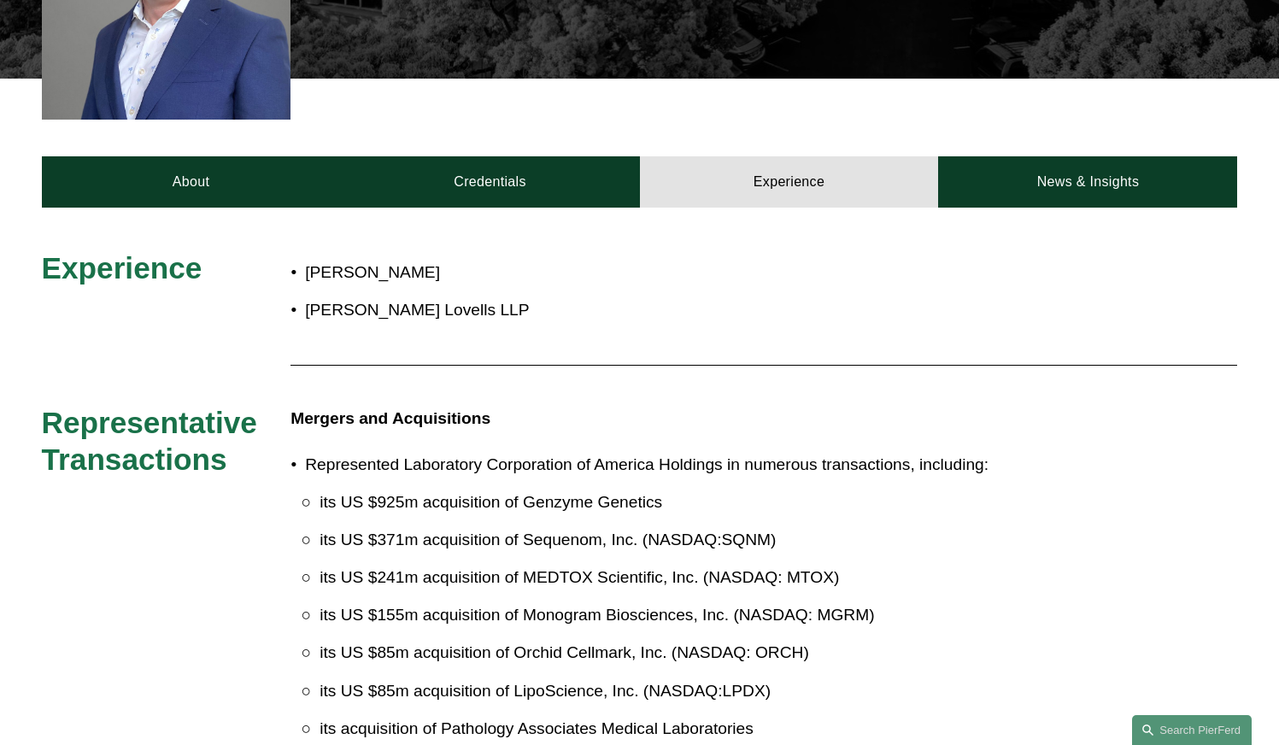
scroll to position [427, 0]
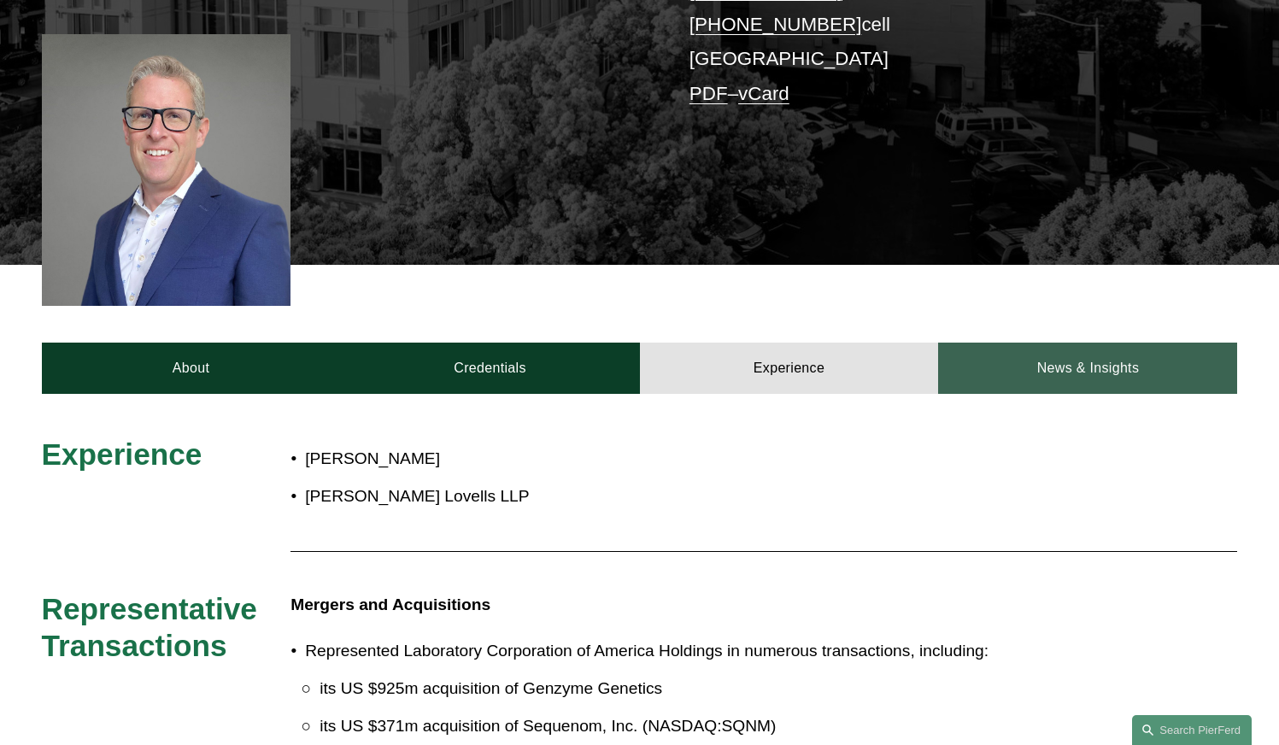
click at [1041, 360] on link "News & Insights" at bounding box center [1087, 368] width 299 height 51
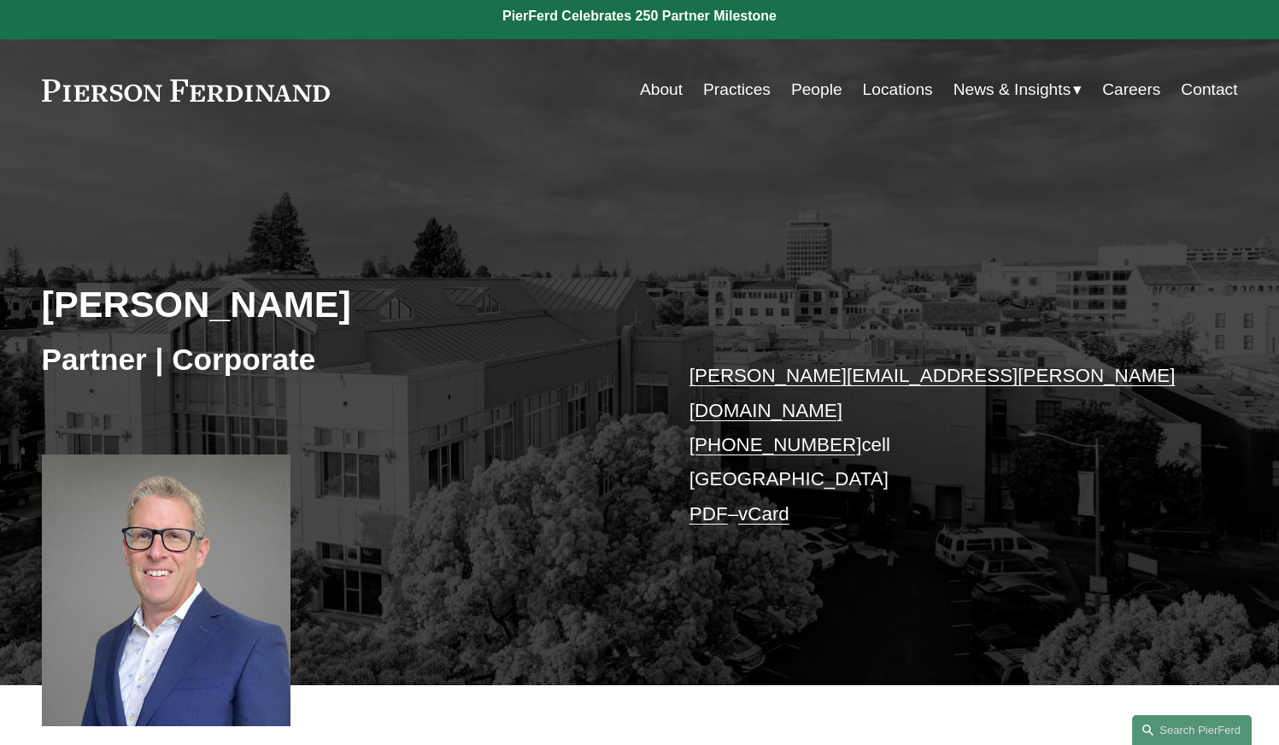
scroll to position [0, 0]
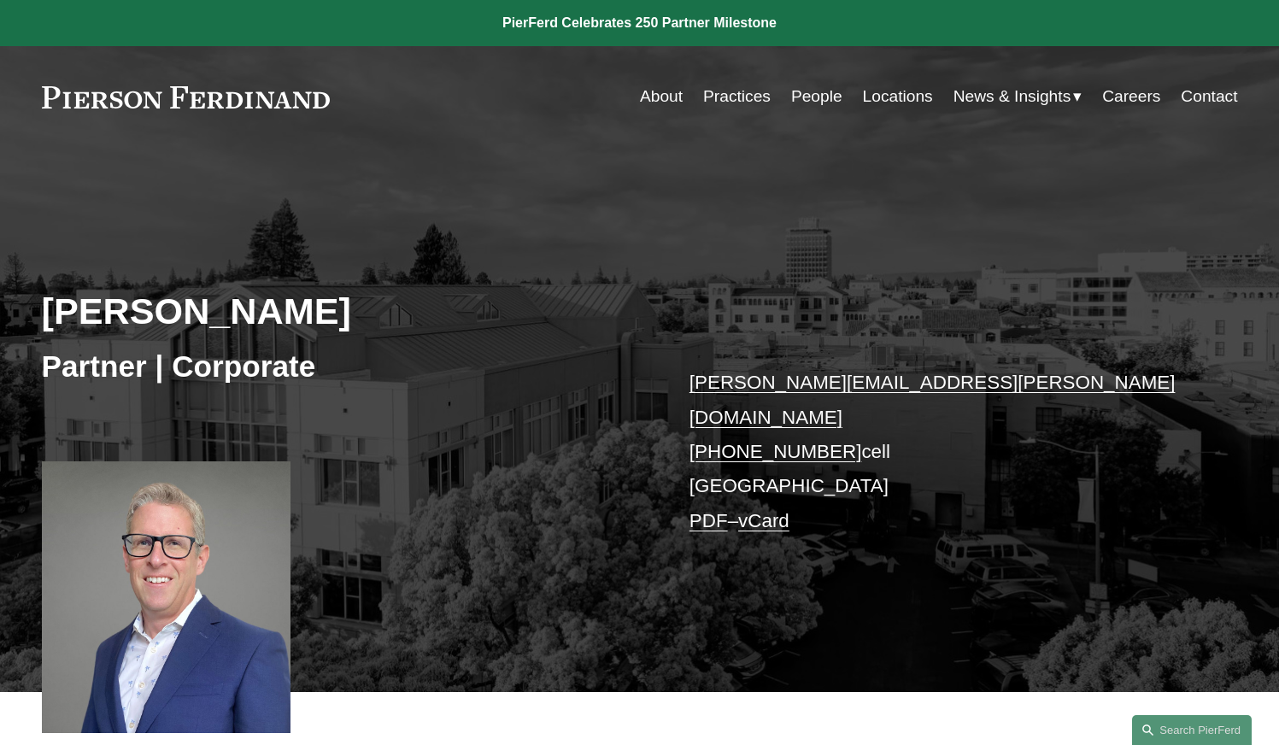
click at [714, 95] on link "Practices" at bounding box center [736, 96] width 67 height 32
